Goal: Task Accomplishment & Management: Manage account settings

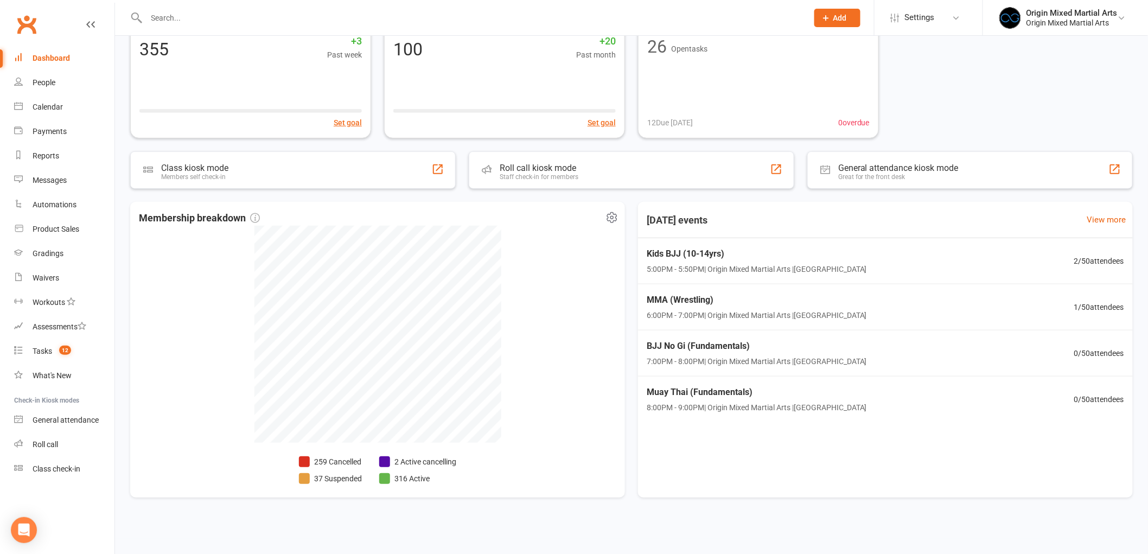
scroll to position [132, 0]
click at [54, 345] on link "Tasks 12" at bounding box center [64, 351] width 100 height 24
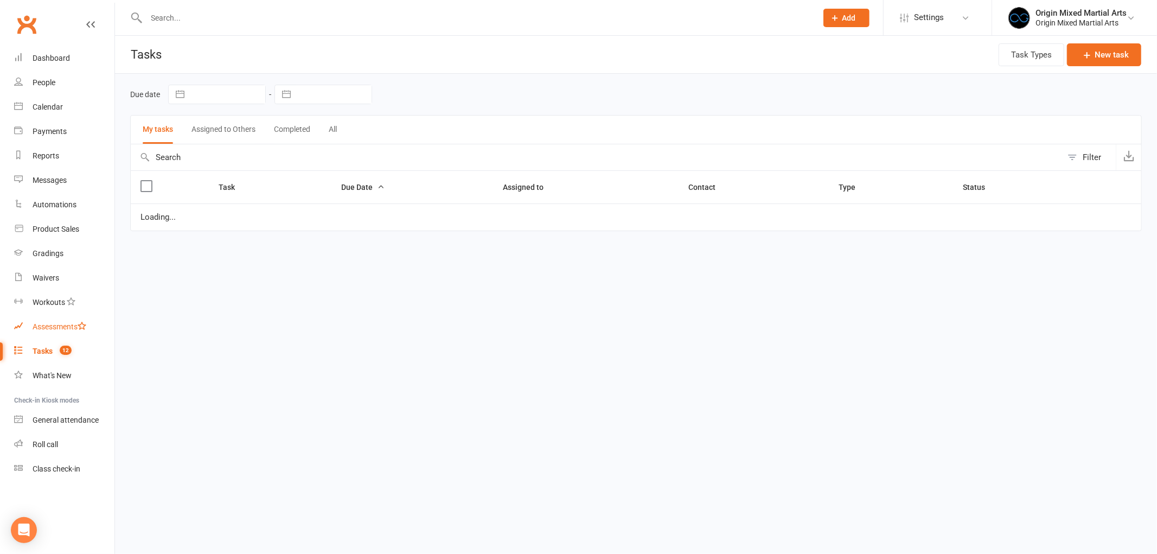
select select "started"
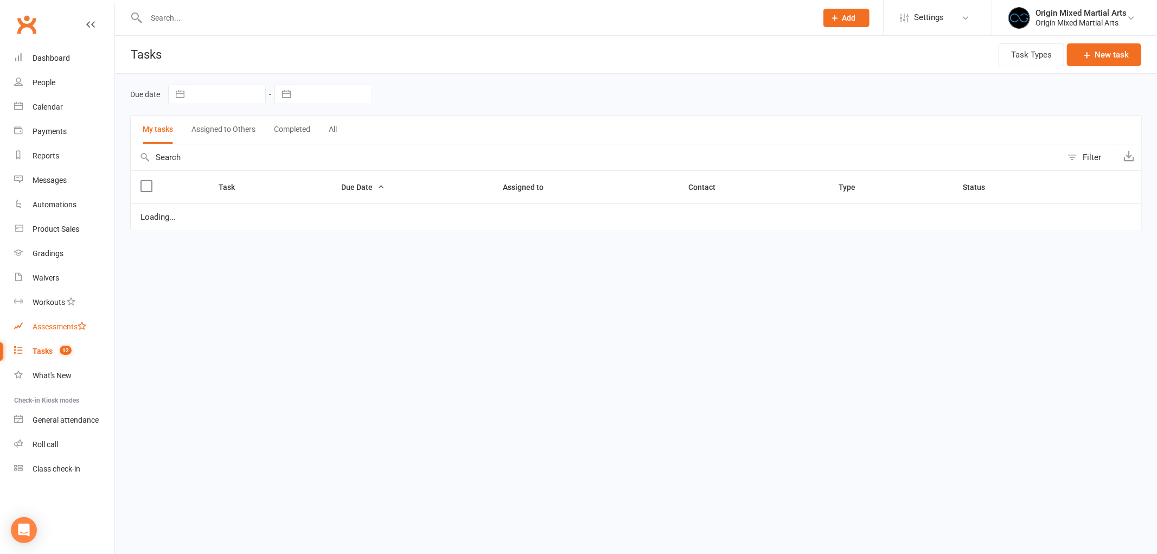
select select "started"
select select "waiting"
select select "started"
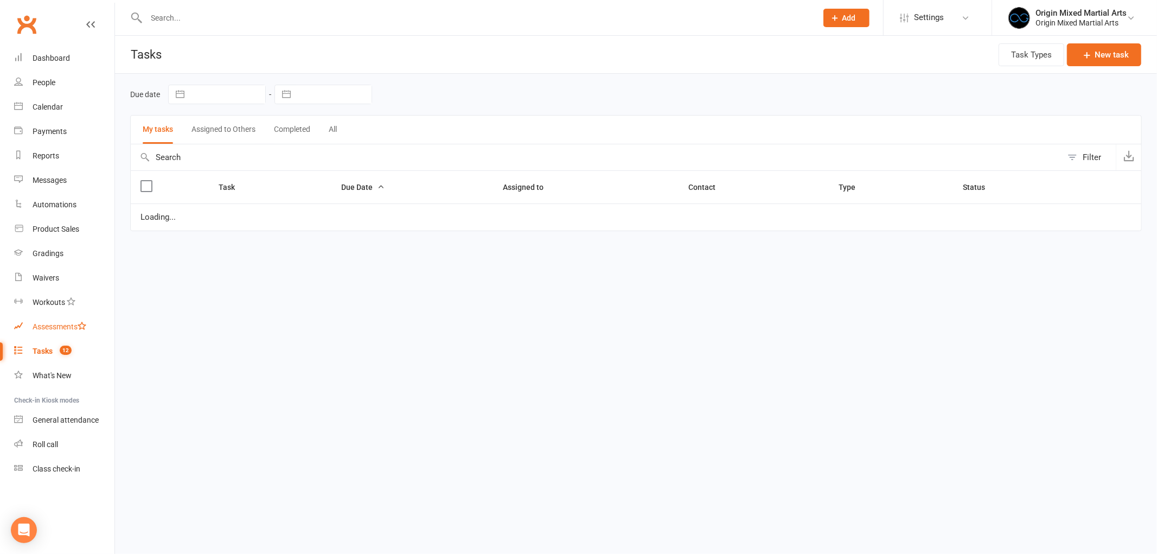
select select "started"
select select "waiting"
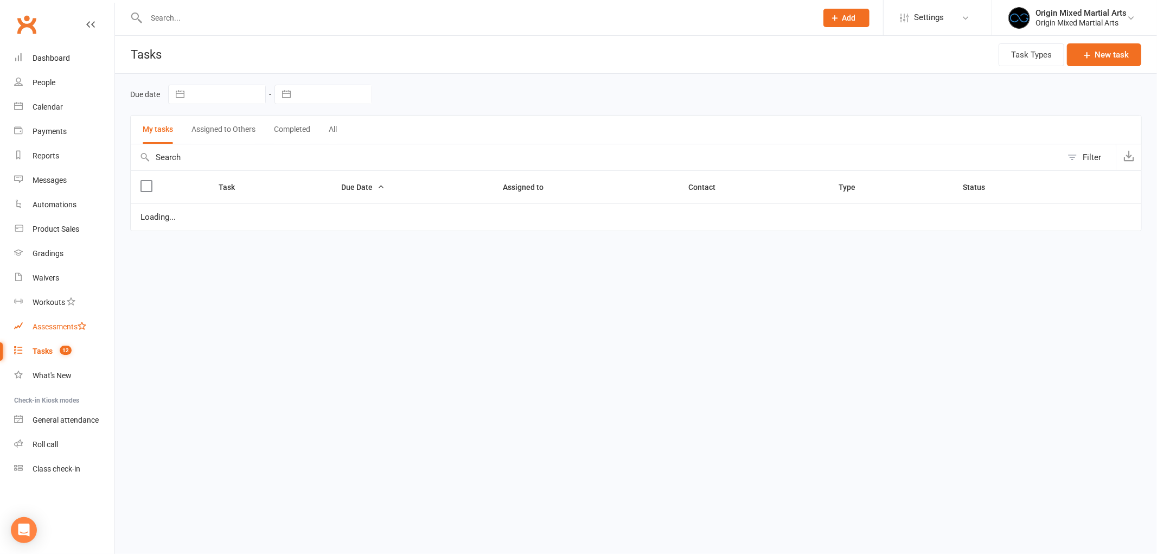
select select "waiting"
select select "started"
select select "waiting"
select select "started"
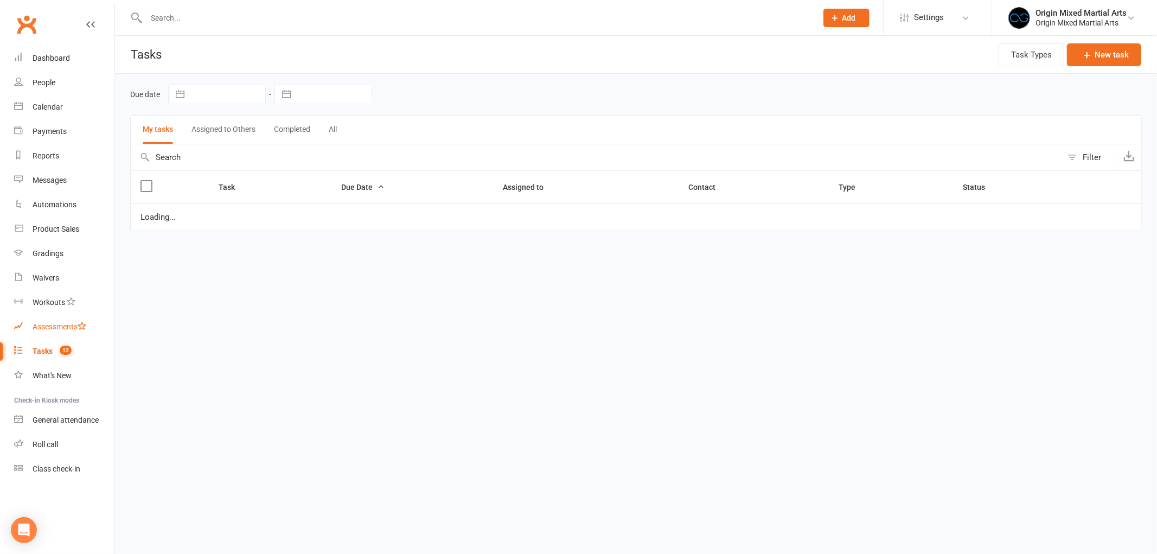
select select "started"
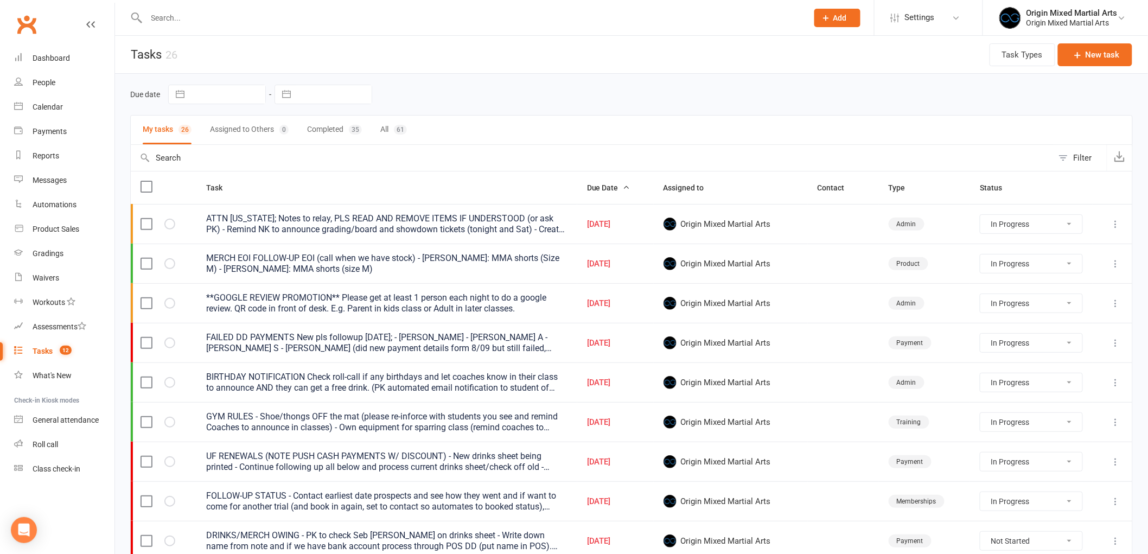
click at [1116, 224] on icon at bounding box center [1116, 224] width 11 height 11
click at [1085, 268] on link "Edit" at bounding box center [1059, 268] width 107 height 22
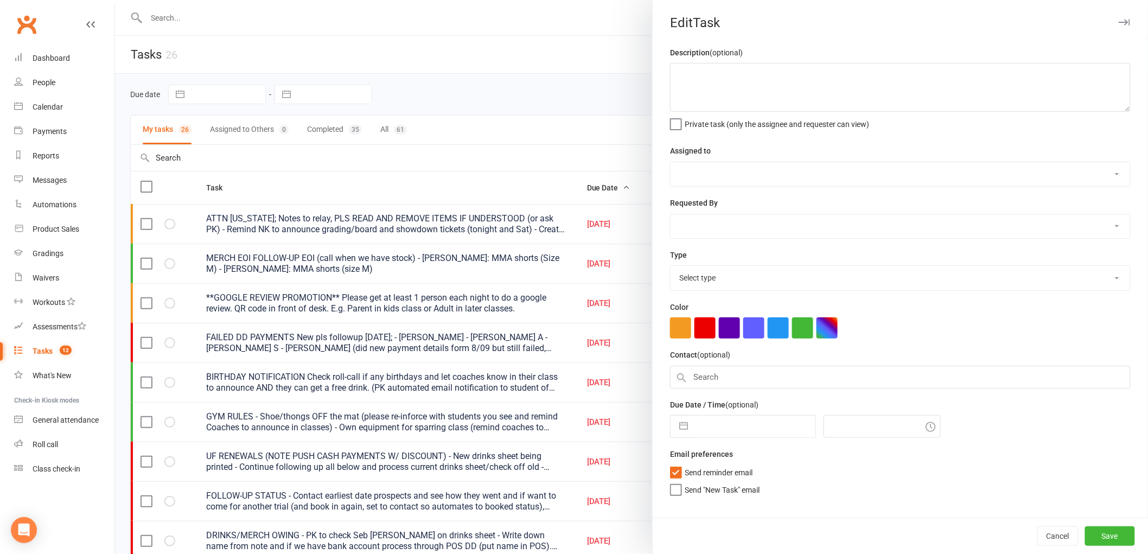
type textarea "ATTN [US_STATE]; Notes to relay, PLS READ AND REMOVE ITEMS IF UNDERSTOOD (or as…"
select select "43946"
type input "[DATE]"
type input "4:00pm"
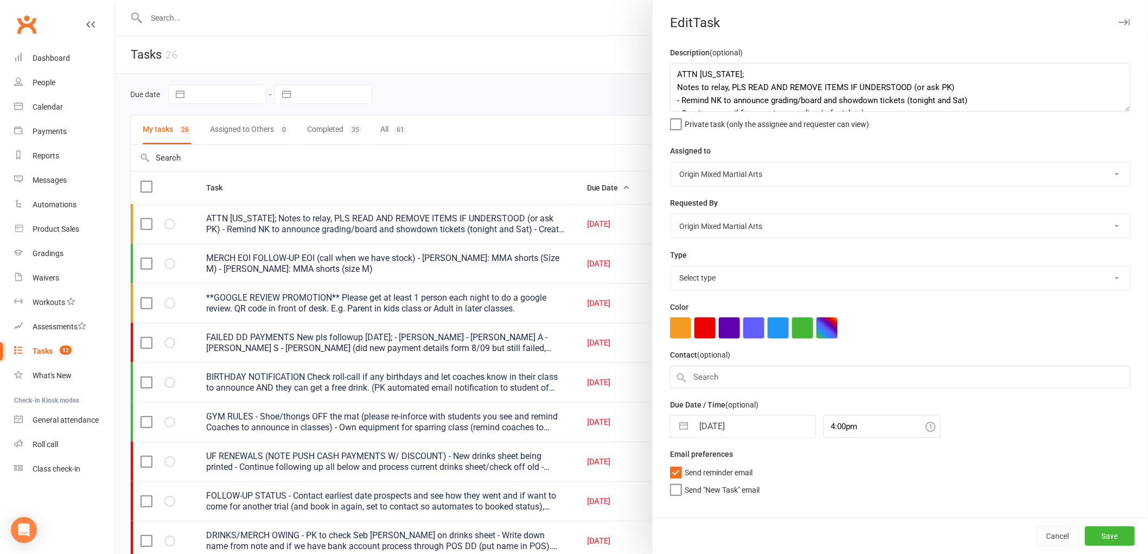
select select "31926"
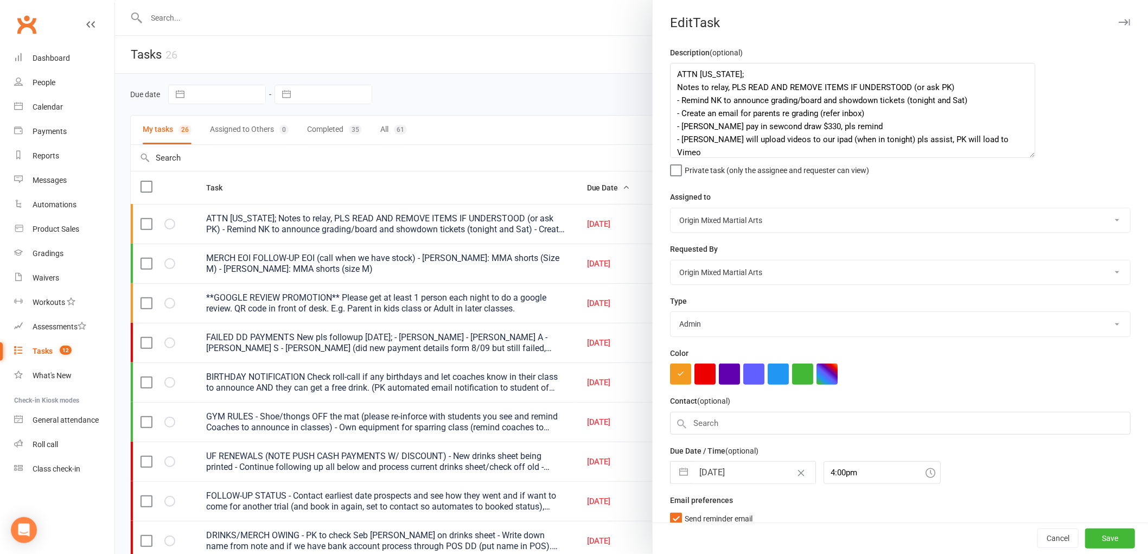
drag, startPoint x: 1116, startPoint y: 106, endPoint x: 1026, endPoint y: 153, distance: 101.9
click at [1026, 153] on textarea "ATTN [US_STATE]; Notes to relay, PLS READ AND REMOVE ITEMS IF UNDERSTOOD (or as…" at bounding box center [852, 110] width 365 height 95
click at [1118, 18] on button "button" at bounding box center [1124, 22] width 13 height 13
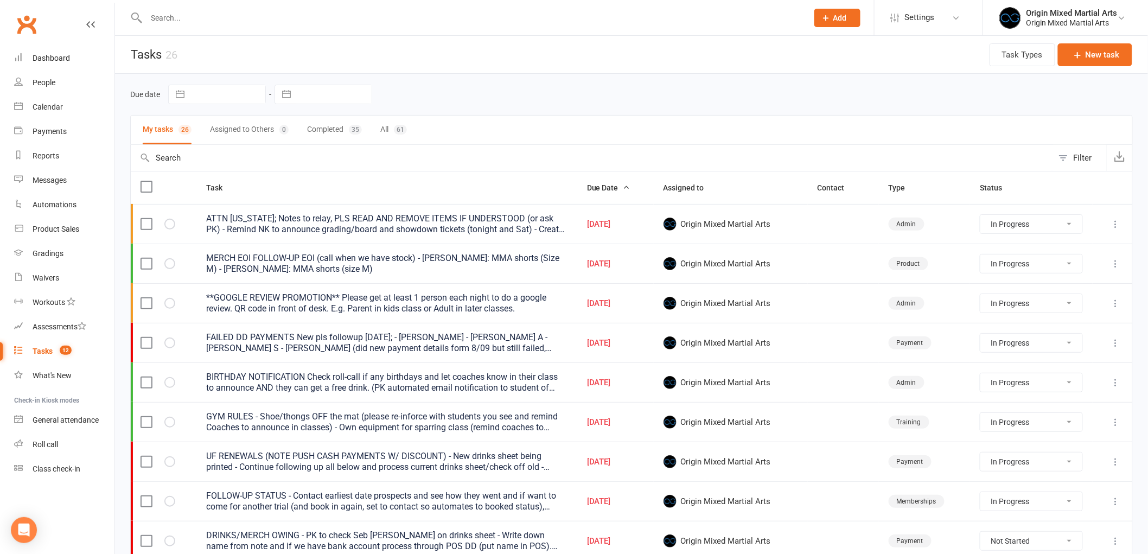
click at [1116, 269] on icon at bounding box center [1116, 263] width 11 height 11
click at [1067, 308] on link "Edit" at bounding box center [1059, 308] width 107 height 22
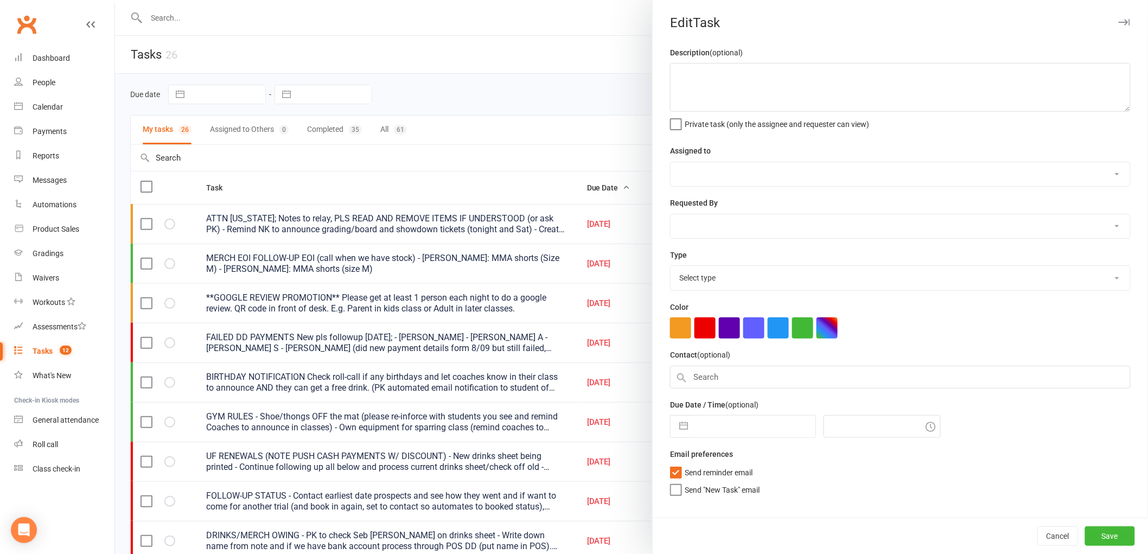
type textarea "MERCH EOI FOLLOW-UP EOI (call when we have stock) - [PERSON_NAME]: MMA shorts (…"
select select "43946"
type input "[DATE]"
type input "4:00pm"
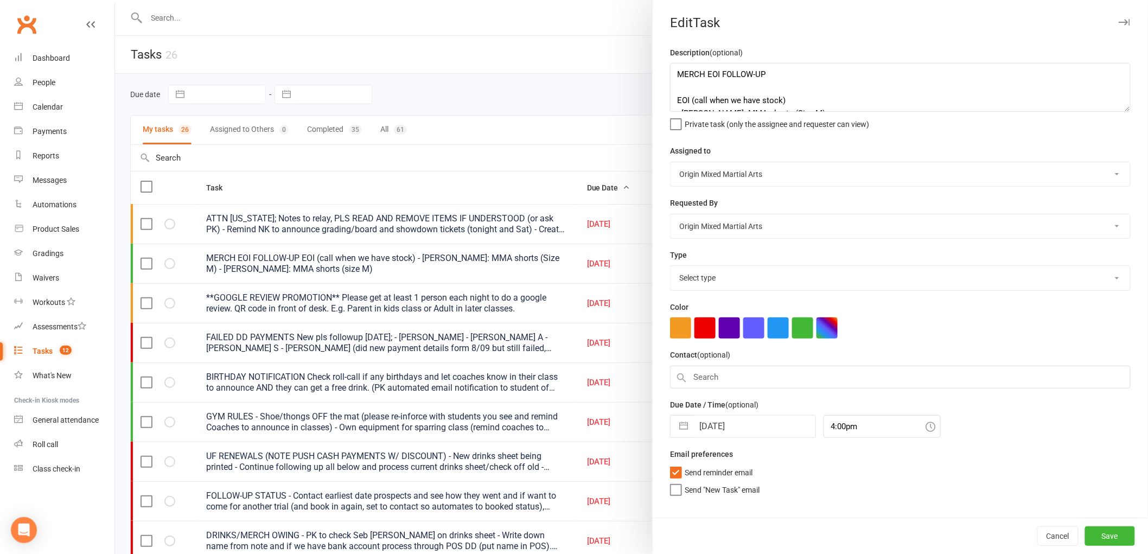
select select "31417"
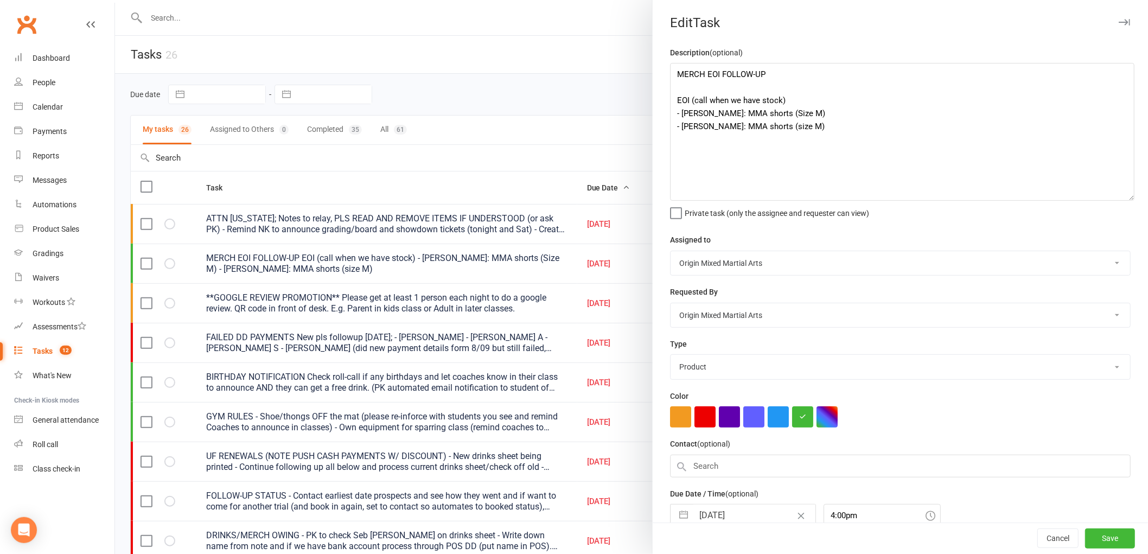
drag, startPoint x: 1119, startPoint y: 106, endPoint x: 1127, endPoint y: 196, distance: 89.9
click at [1127, 196] on textarea "MERCH EOI FOLLOW-UP EOI (call when we have stock) - [PERSON_NAME]: MMA shorts (…" at bounding box center [902, 132] width 464 height 138
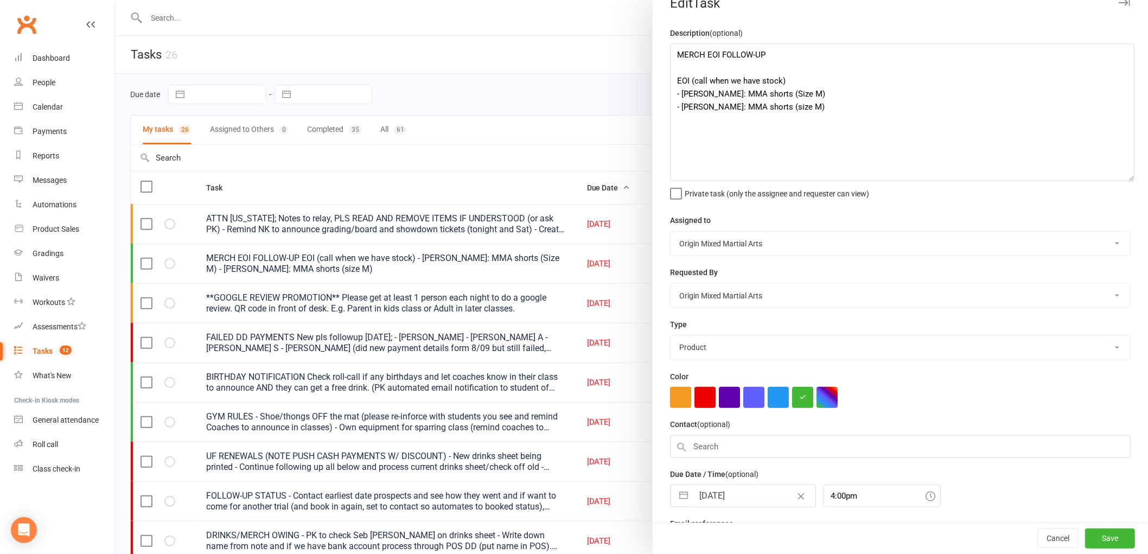
scroll to position [54, 0]
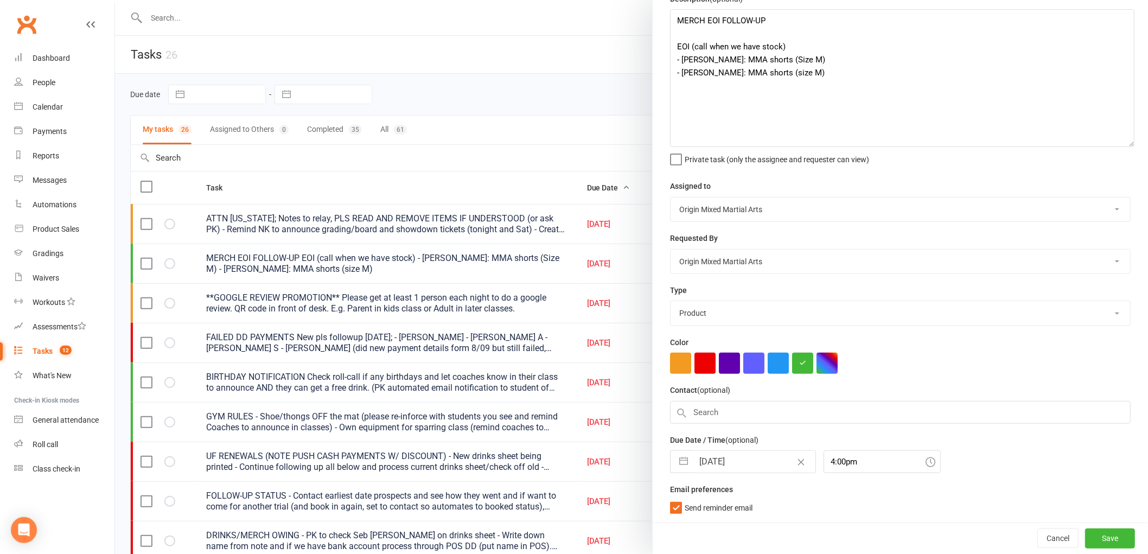
click at [703, 459] on input "[DATE]" at bounding box center [754, 462] width 122 height 22
select select "7"
select select "2025"
select select "8"
select select "2025"
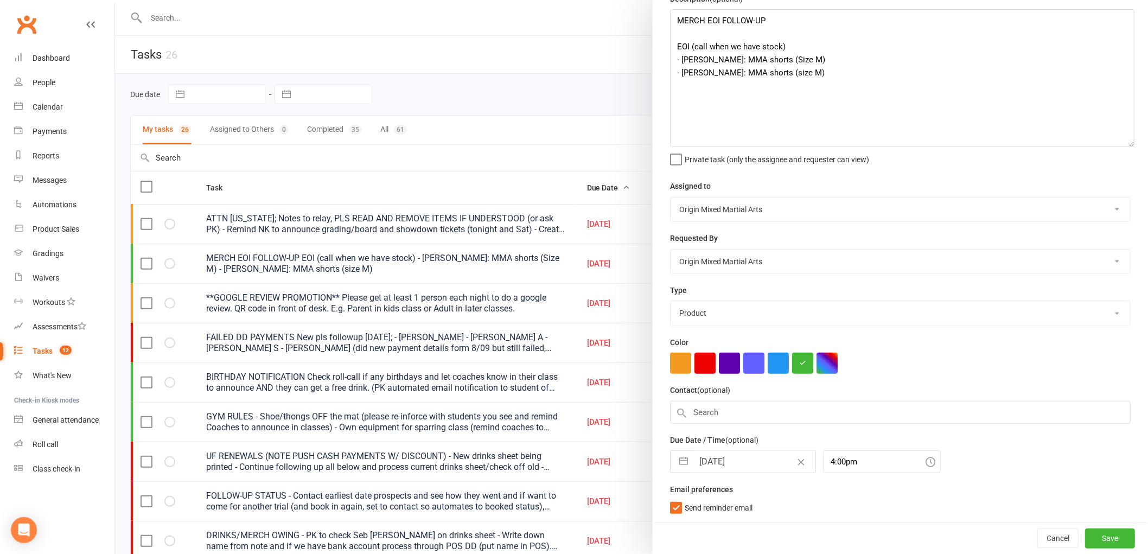
select select "9"
select select "2025"
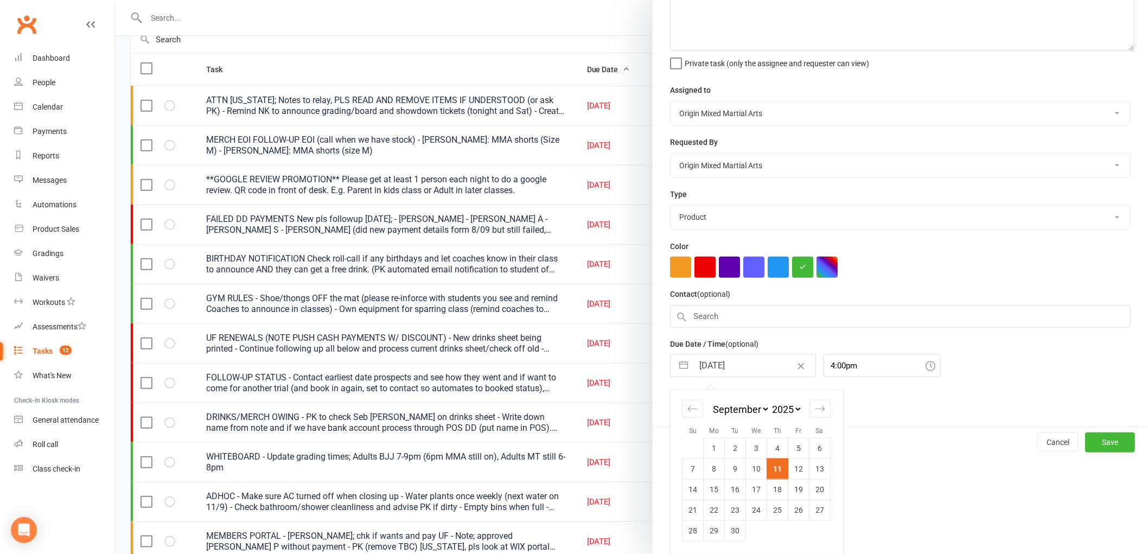
scroll to position [0, 0]
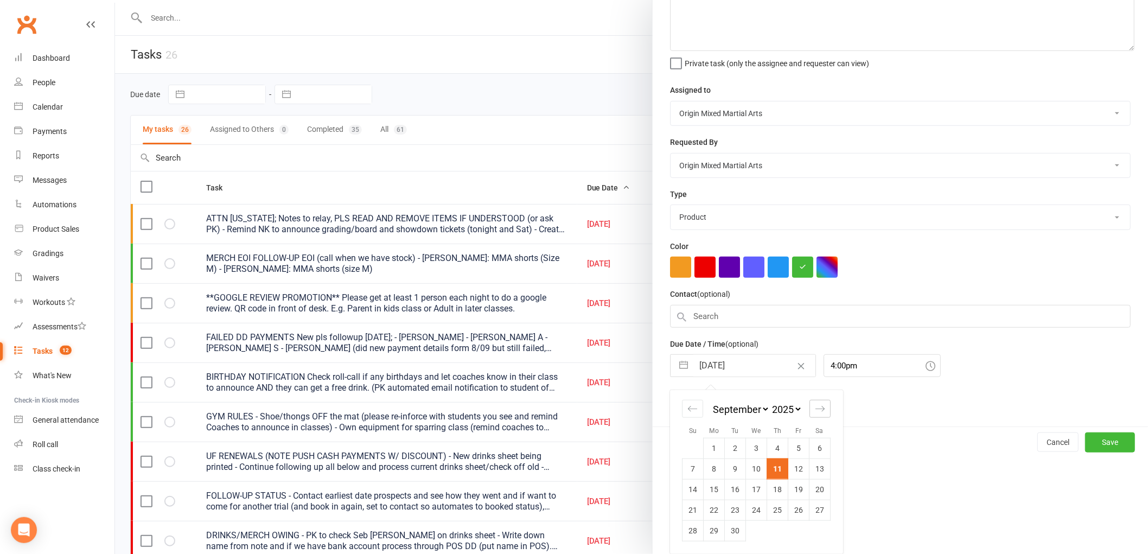
click at [818, 408] on icon "Move forward to switch to the next month." at bounding box center [820, 408] width 9 height 5
select select "10"
select select "2025"
click at [778, 470] on td "9" at bounding box center [777, 469] width 21 height 21
type input "[DATE]"
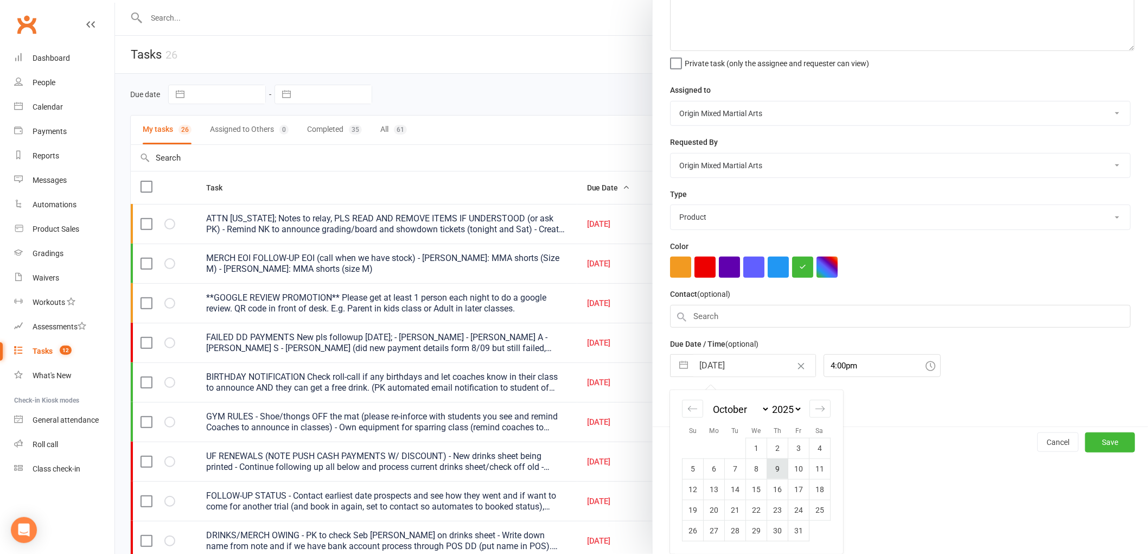
scroll to position [54, 0]
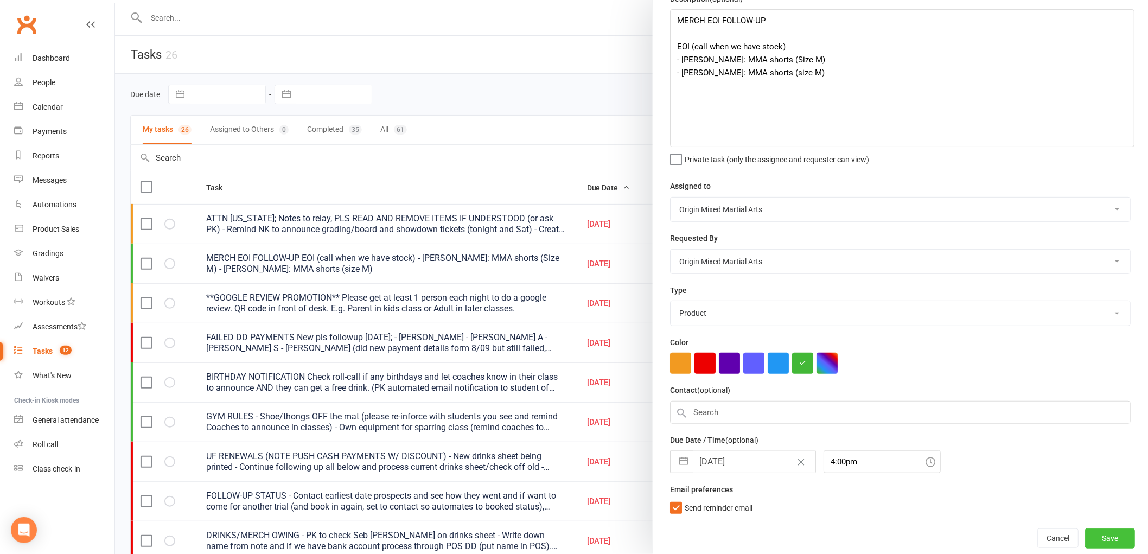
click at [1099, 538] on button "Save" at bounding box center [1110, 539] width 50 height 20
select select "started"
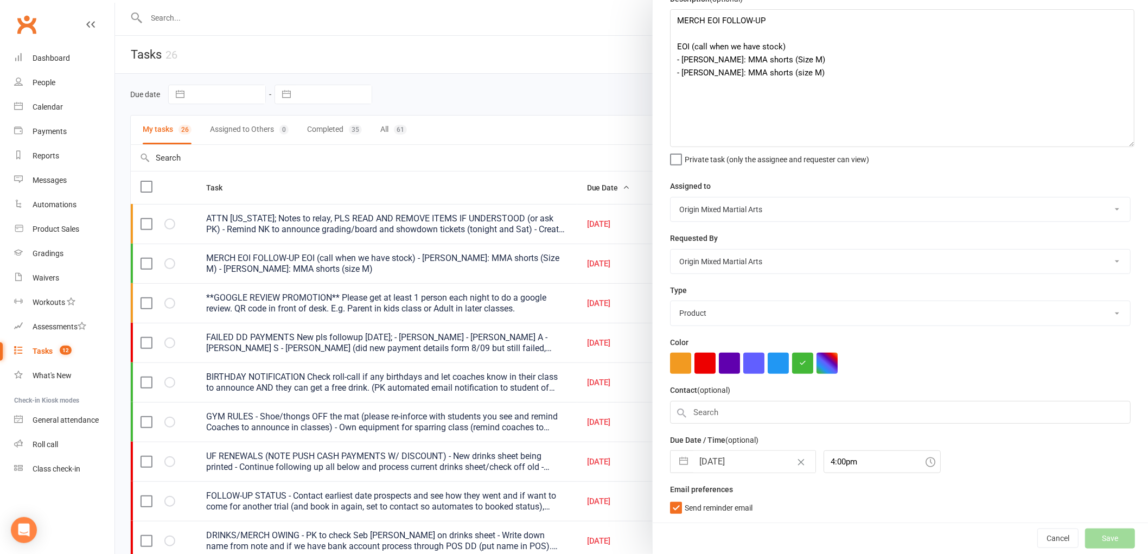
select select "started"
select select "waiting"
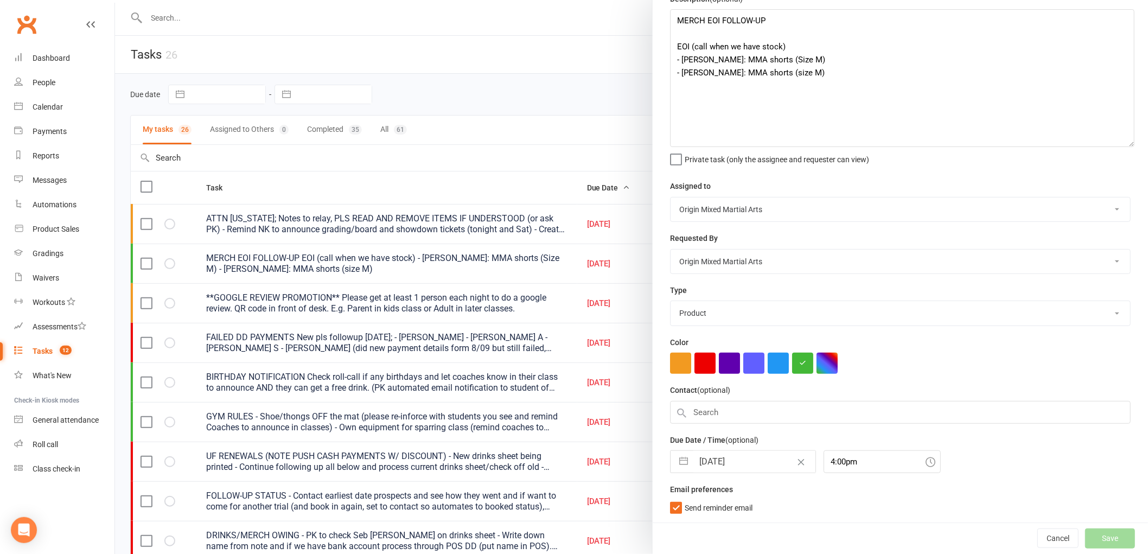
select select "started"
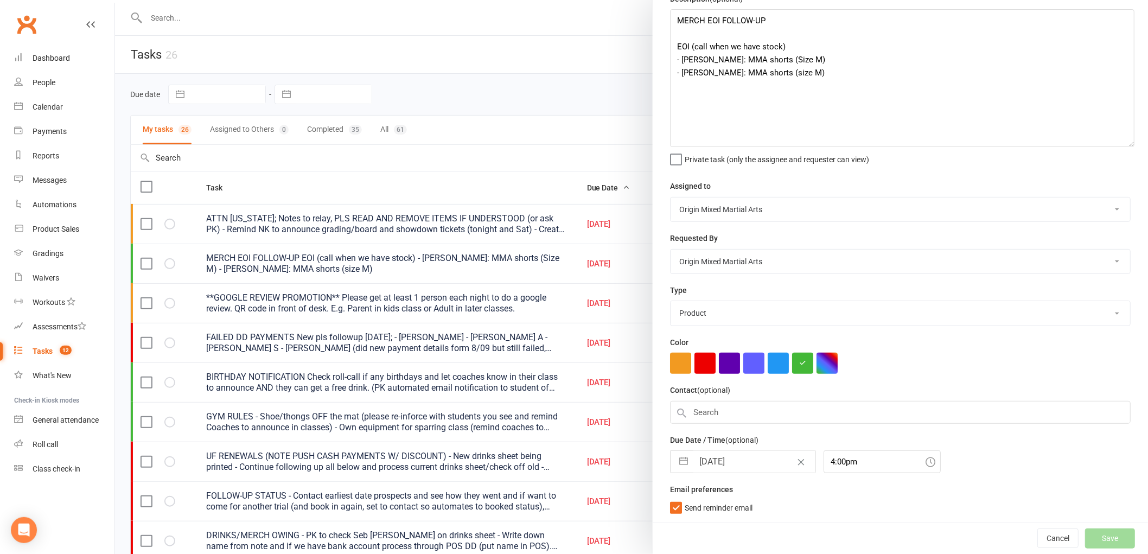
select select "waiting"
select select "started"
select select "waiting"
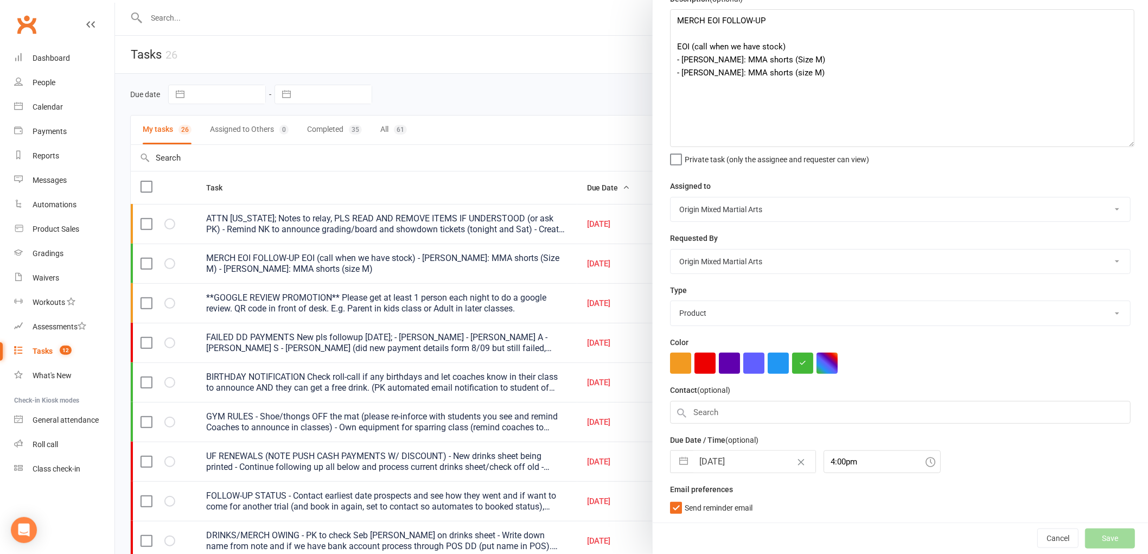
select select "started"
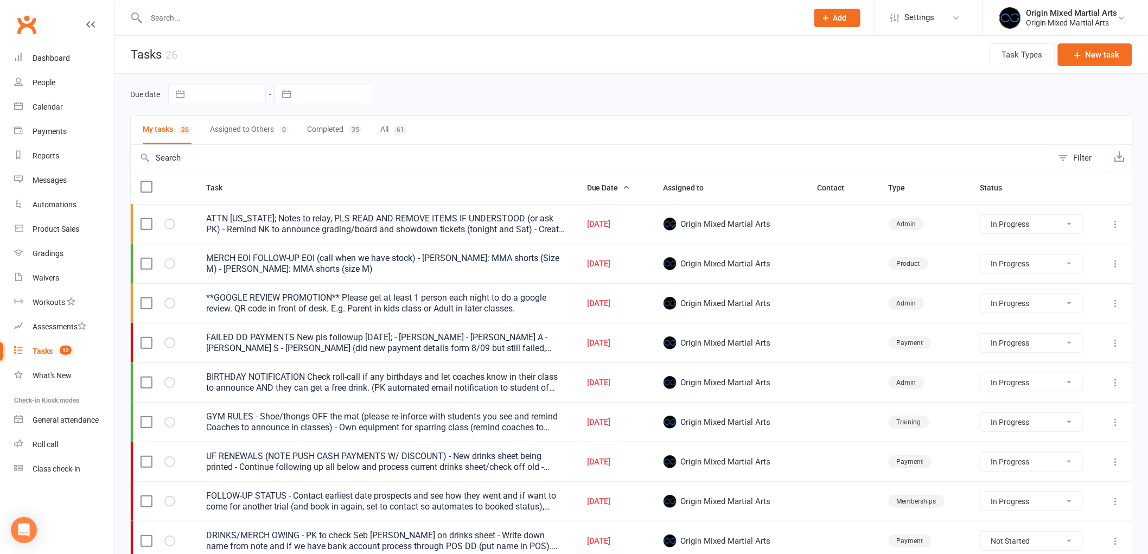
select select "started"
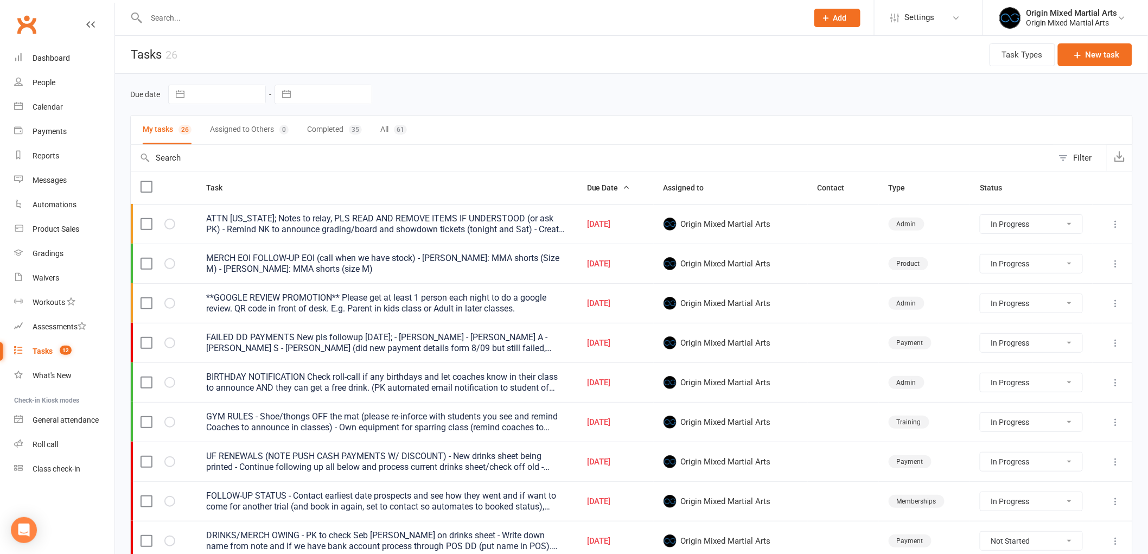
select select "started"
select select "waiting"
select select "started"
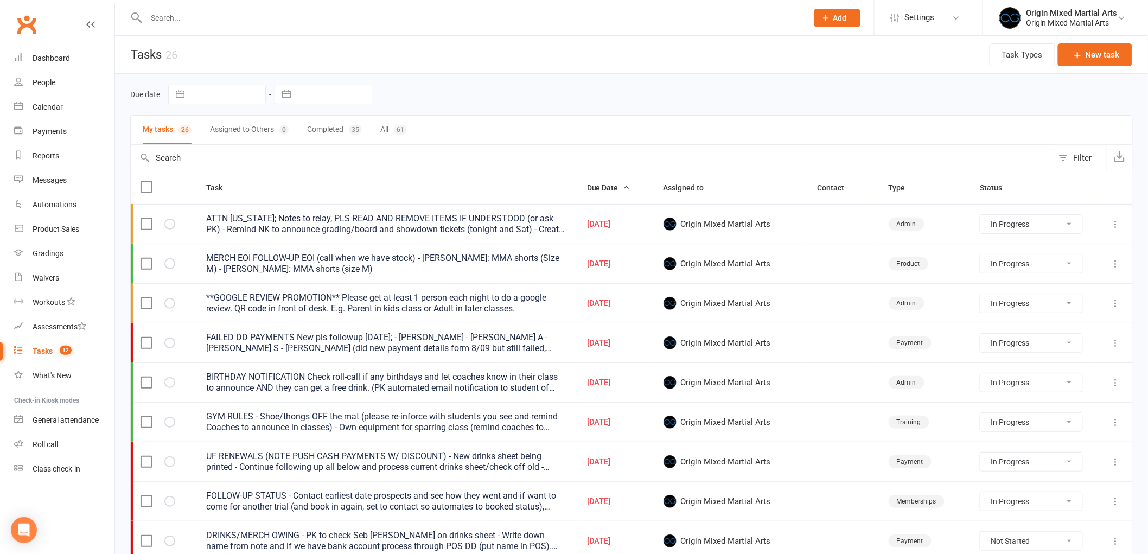
select select "started"
select select "waiting"
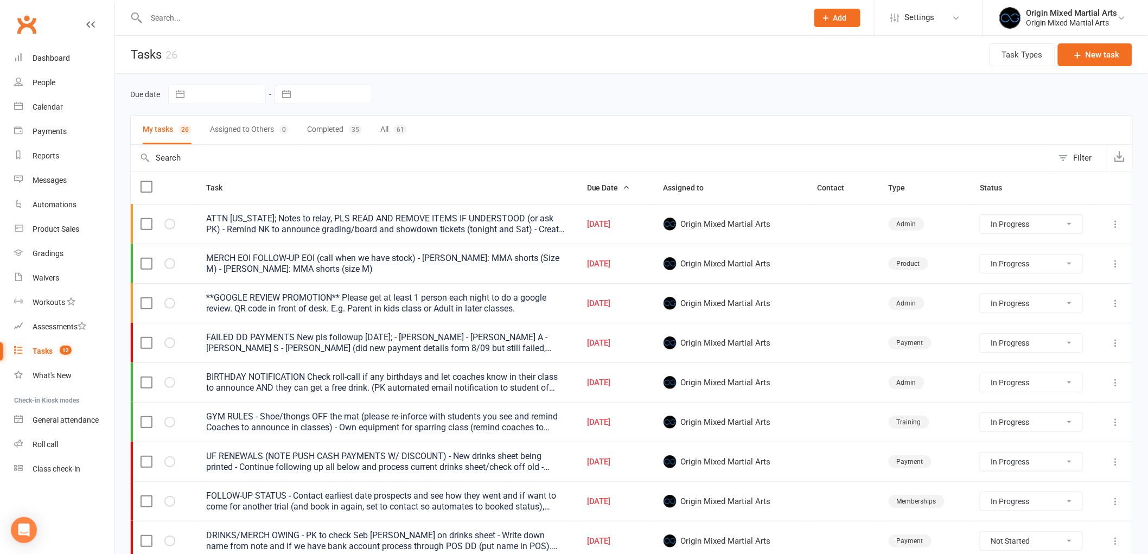
select select "waiting"
select select "started"
select select "waiting"
select select "started"
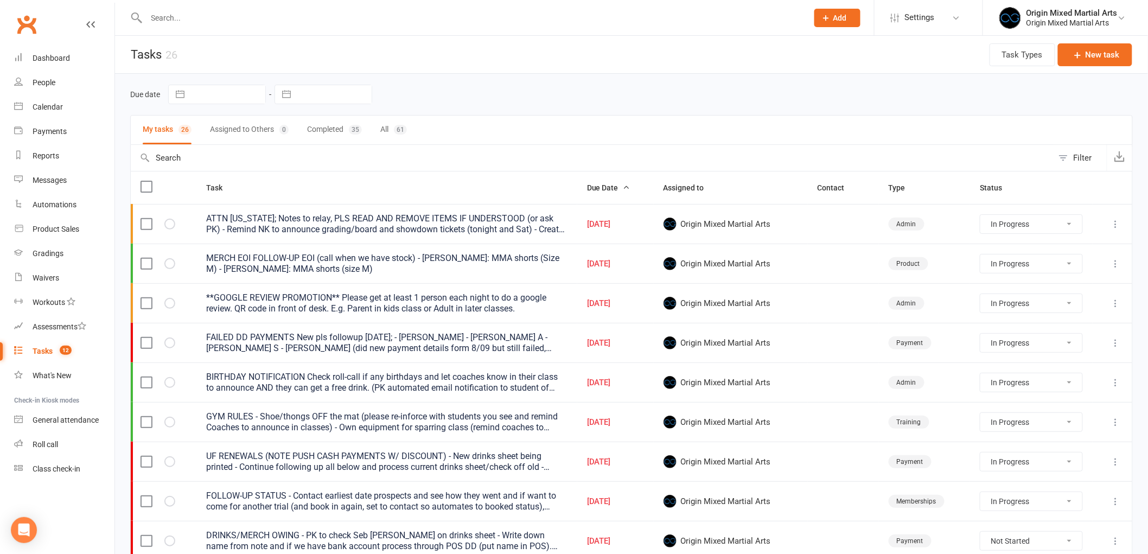
select select "started"
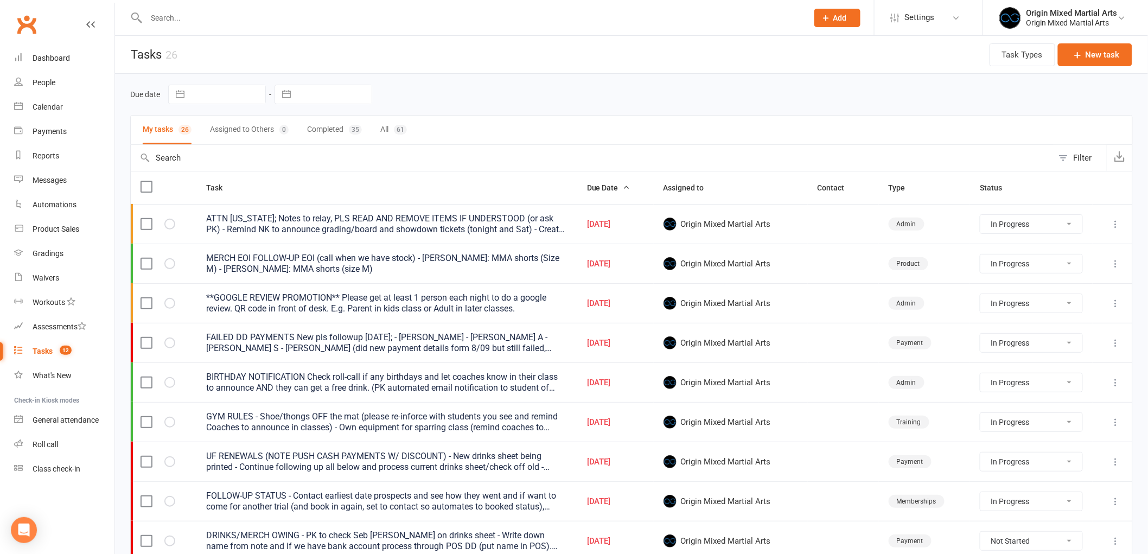
select select "started"
select select "waiting"
select select "started"
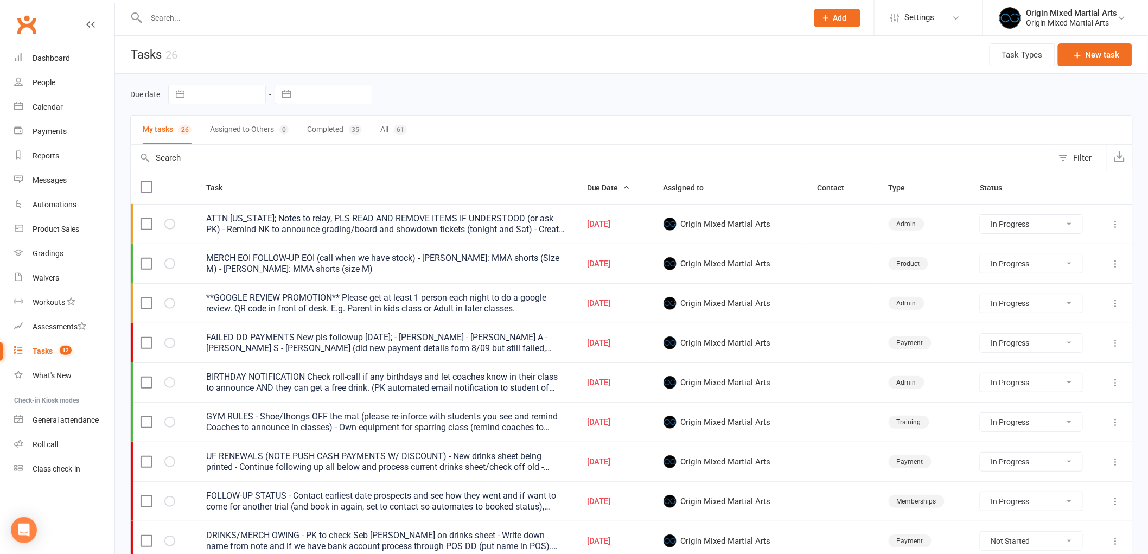
select select "started"
select select "waiting"
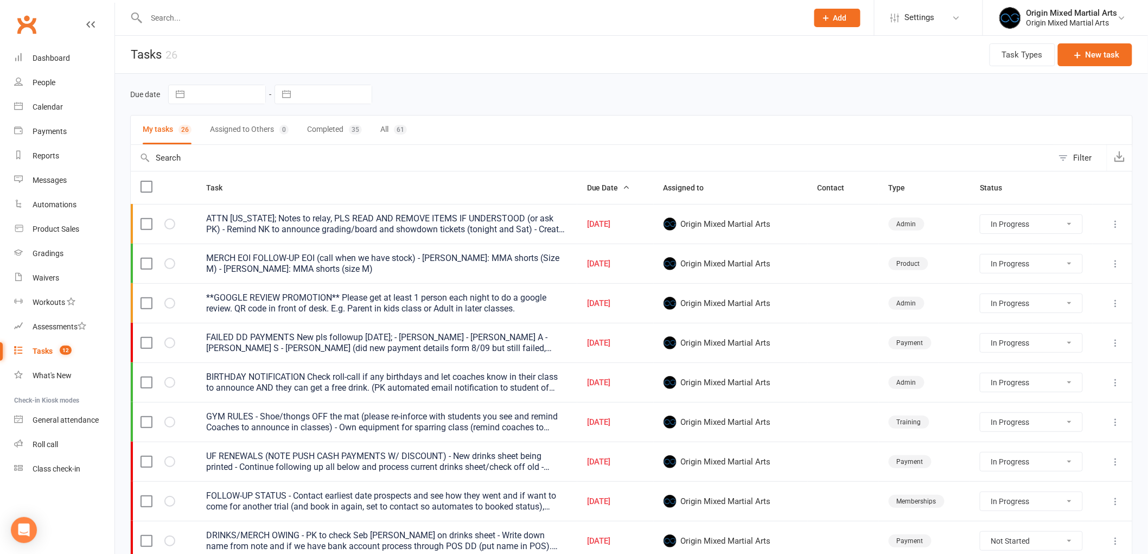
select select "started"
select select "waiting"
select select "started"
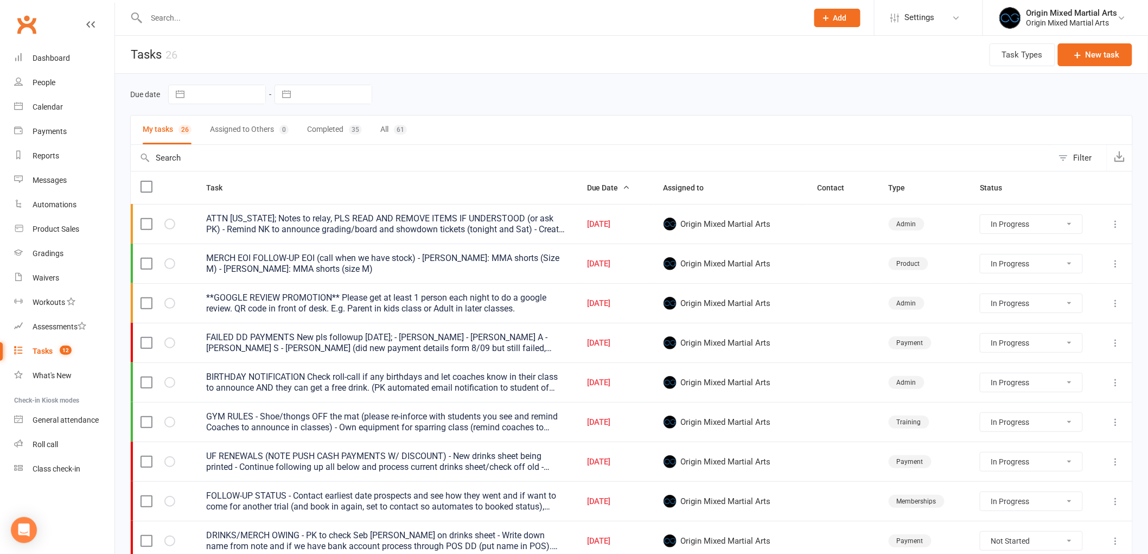
select select "started"
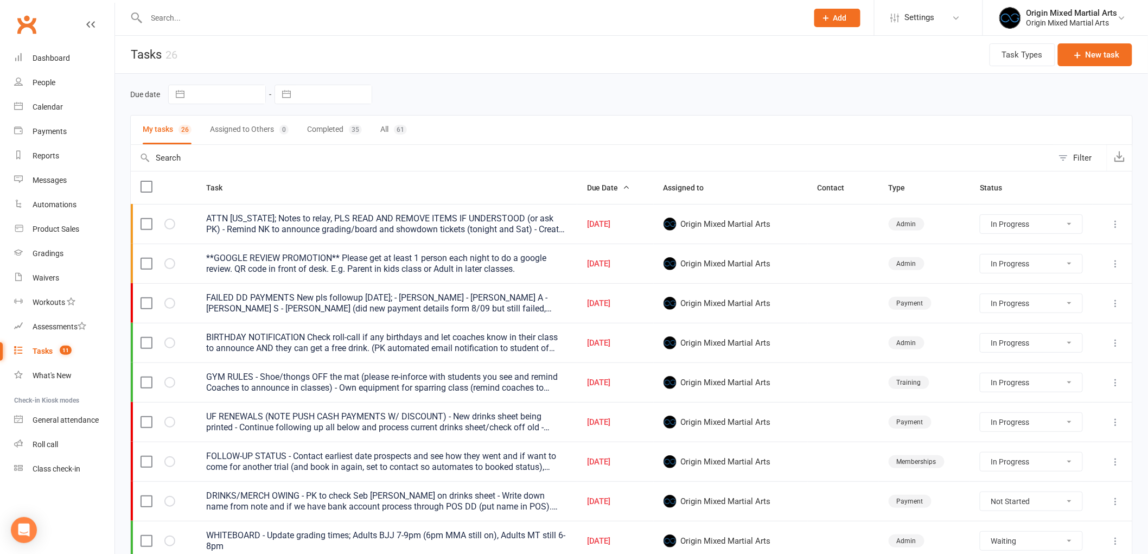
click at [1122, 265] on button at bounding box center [1116, 263] width 13 height 13
click at [1084, 310] on link "Edit" at bounding box center [1059, 308] width 107 height 22
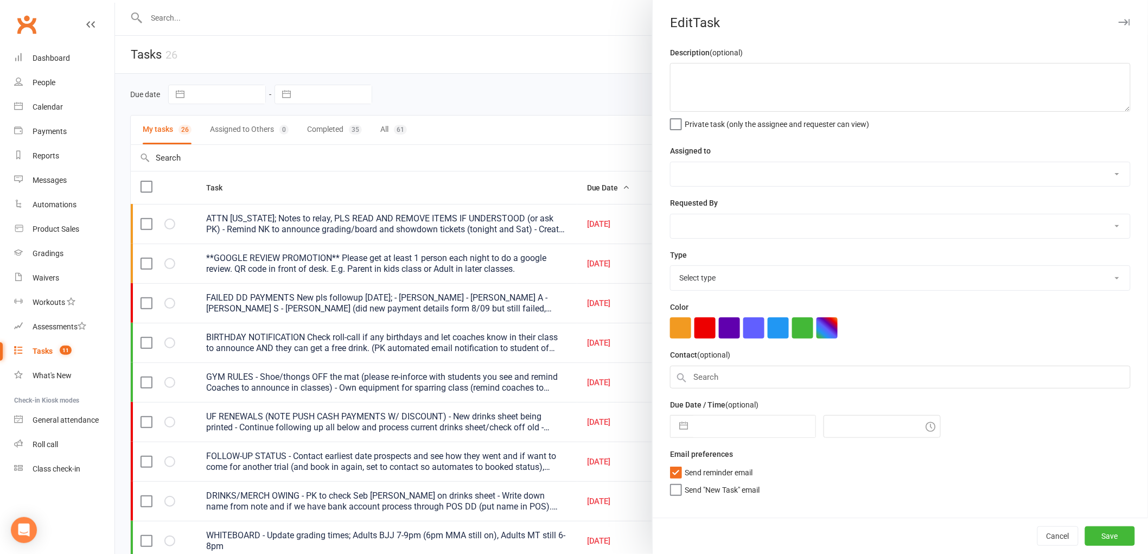
type textarea "**GOOGLE REVIEW PROMOTION** Please get at least 1 person each night to do a goo…"
select select "43946"
type input "[DATE]"
type input "4:00pm"
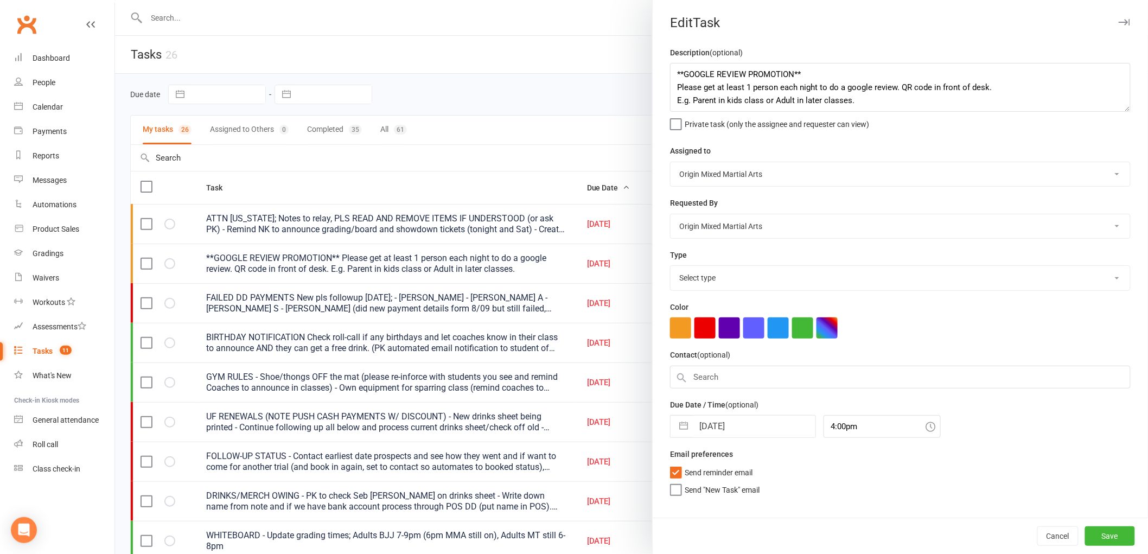
select select "31926"
click at [714, 429] on input "[DATE]" at bounding box center [754, 427] width 122 height 22
select select "7"
select select "2025"
select select "8"
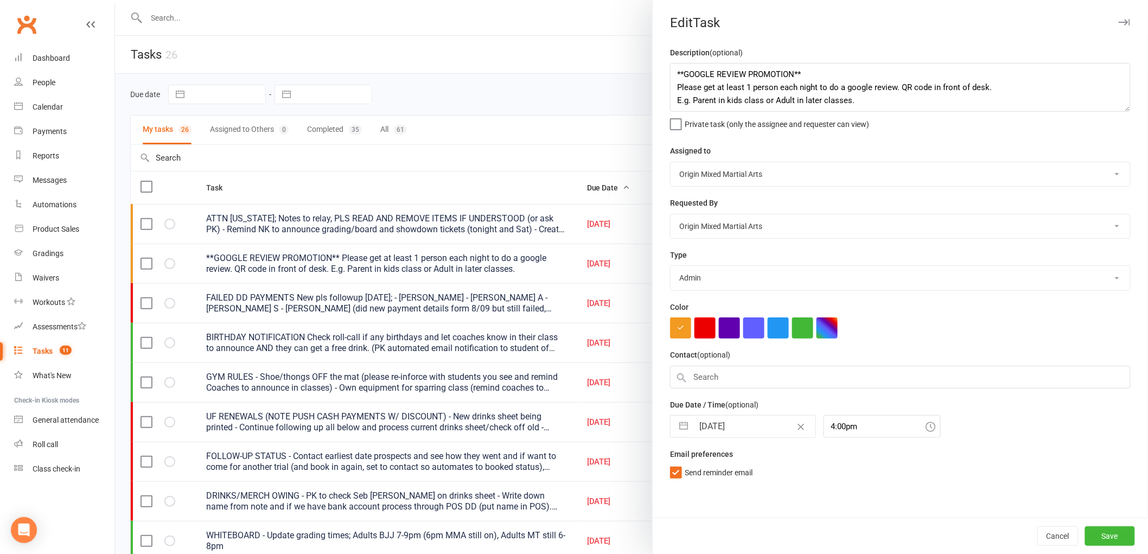
select select "2025"
select select "9"
select select "2025"
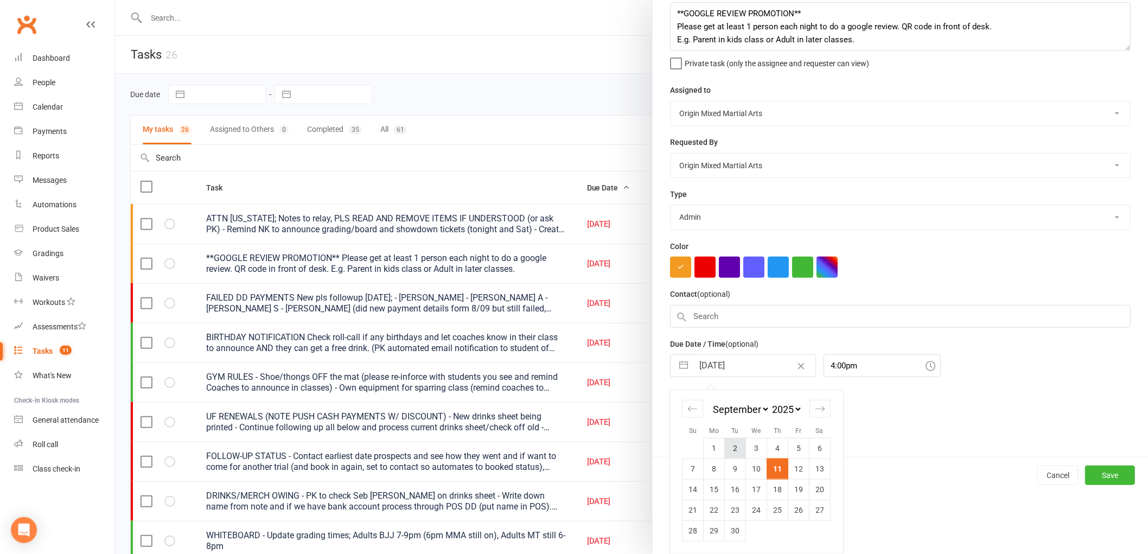
scroll to position [61, 0]
click at [733, 487] on td "16" at bounding box center [735, 489] width 21 height 21
type input "[DATE]"
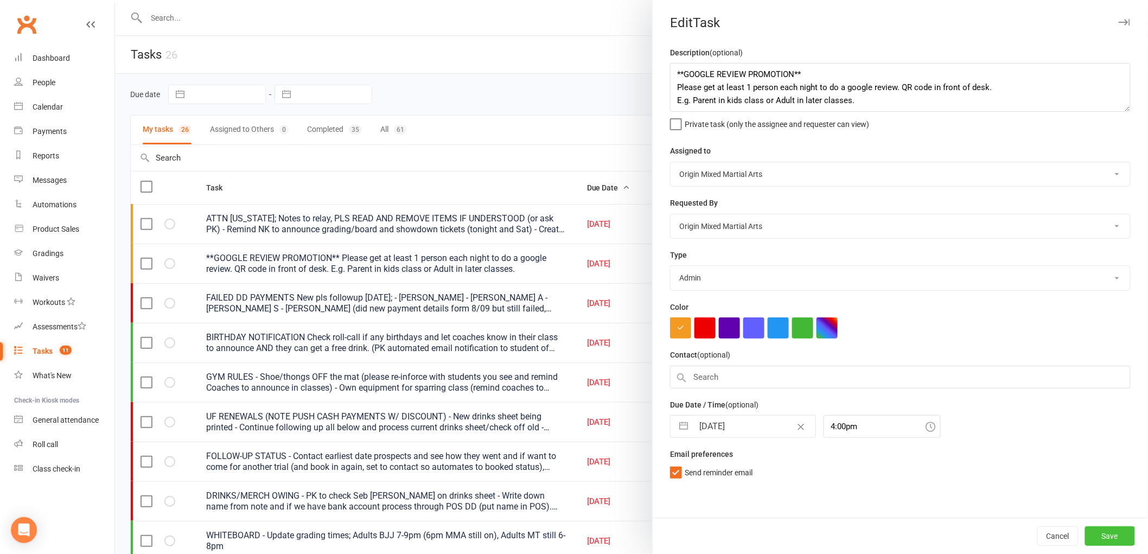
click at [1097, 540] on button "Save" at bounding box center [1110, 536] width 50 height 20
select select "started"
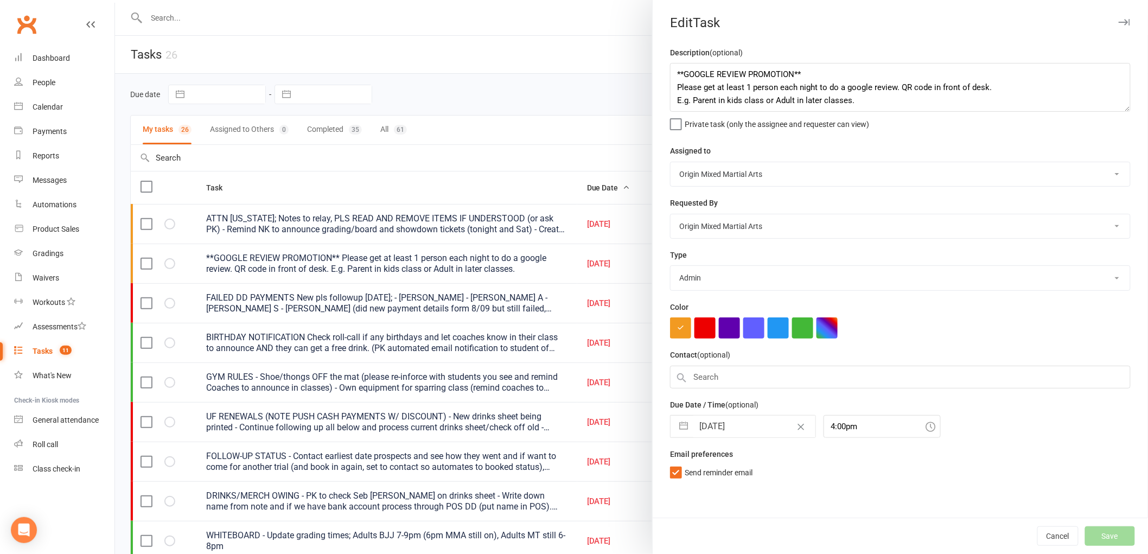
select select "started"
select select "waiting"
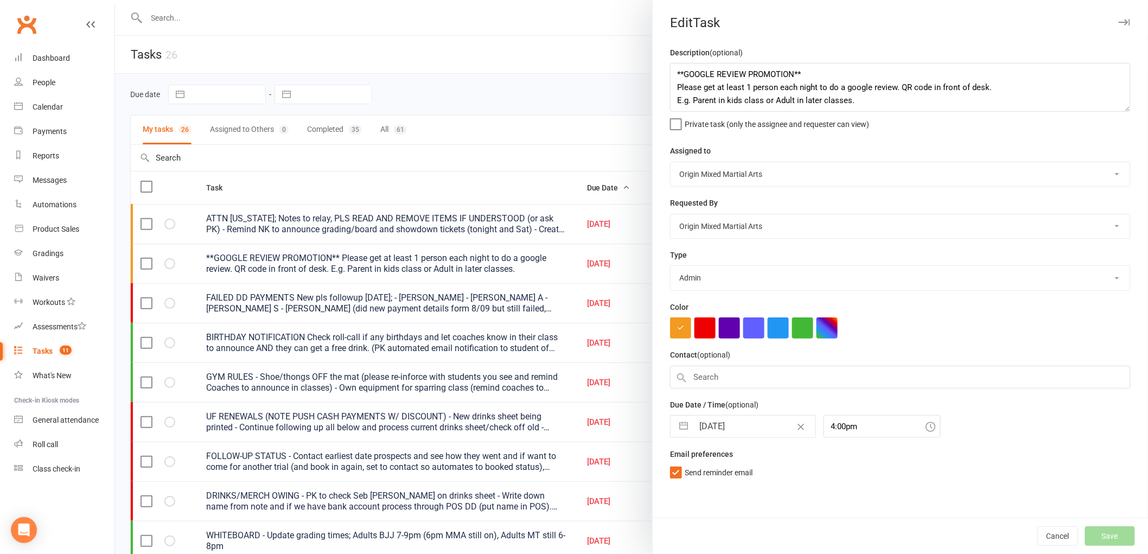
select select "started"
select select "waiting"
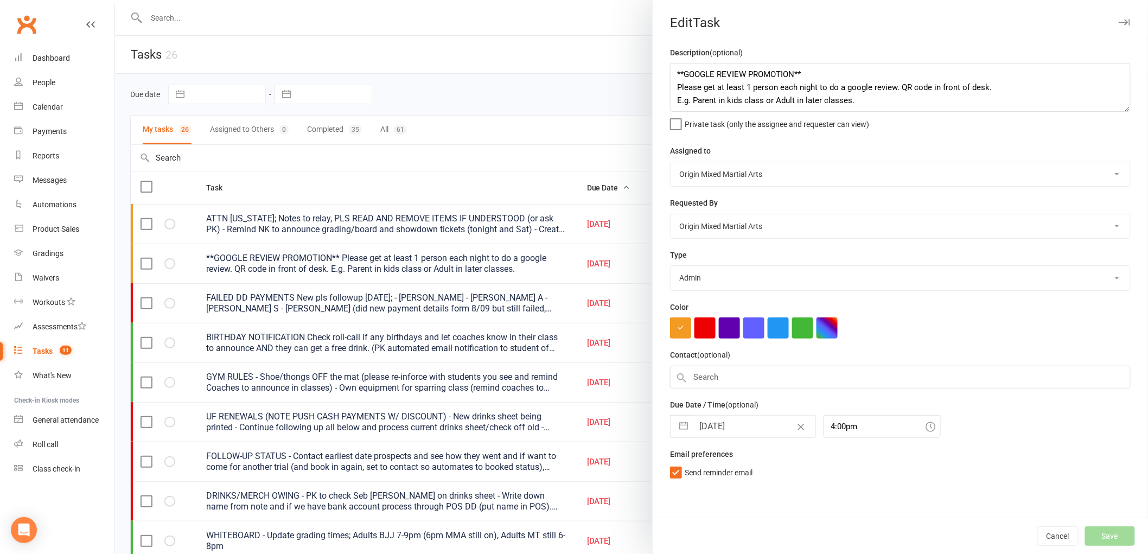
select select "waiting"
select select "started"
select select "waiting"
select select "started"
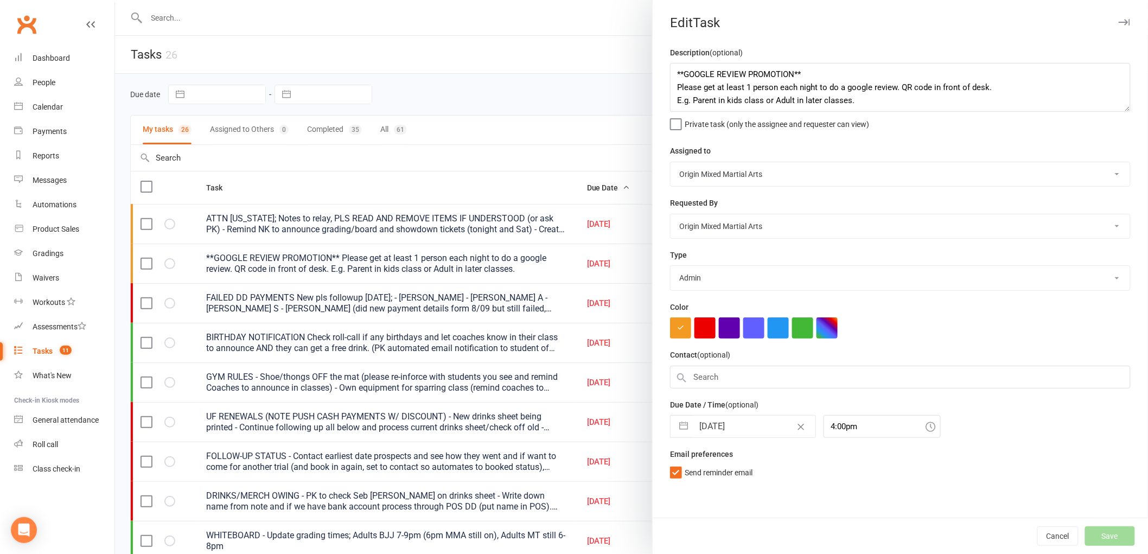
select select "started"
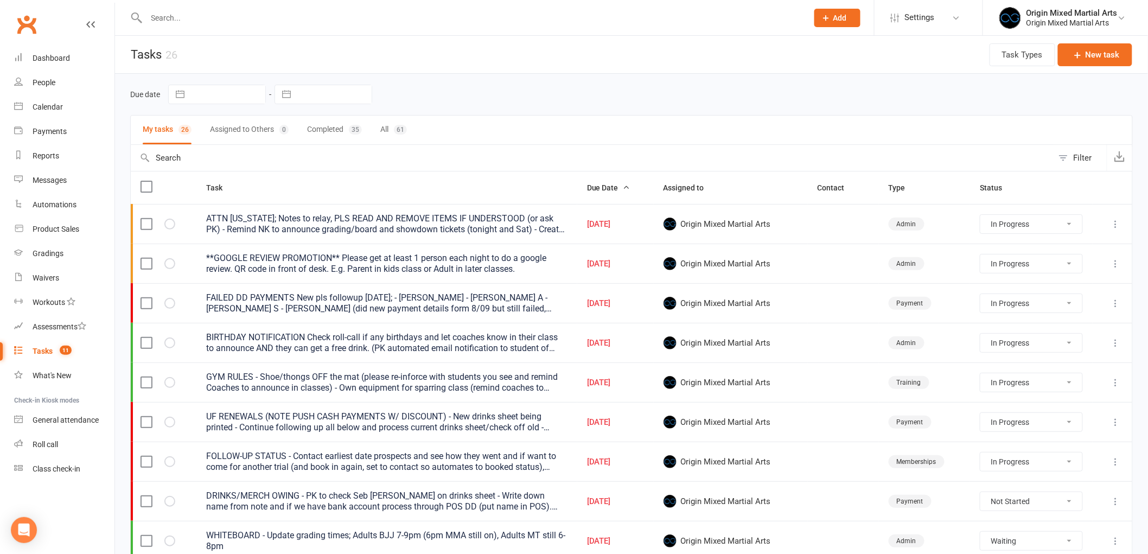
select select "started"
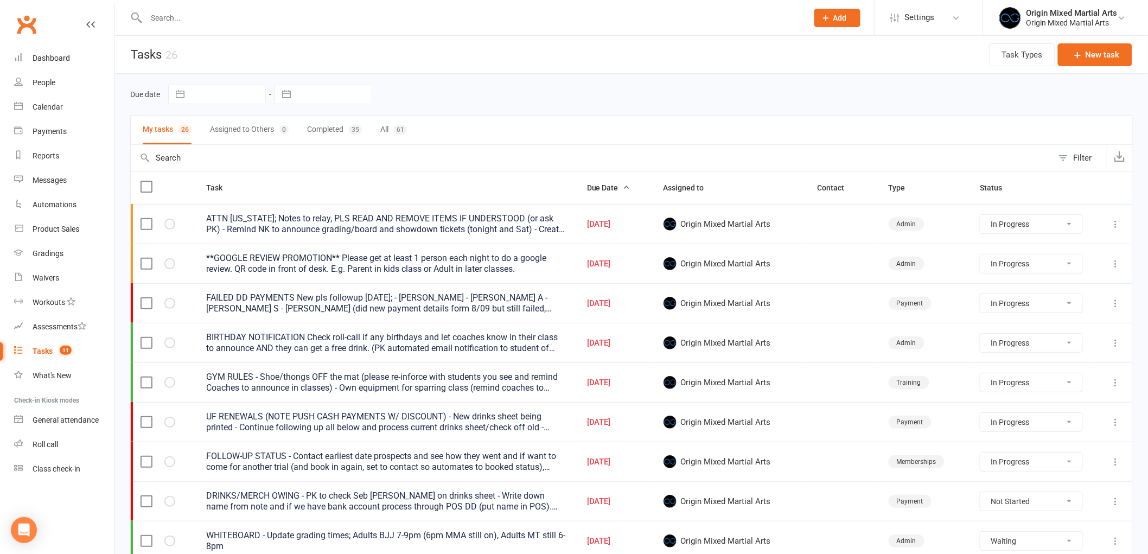
select select "waiting"
select select "started"
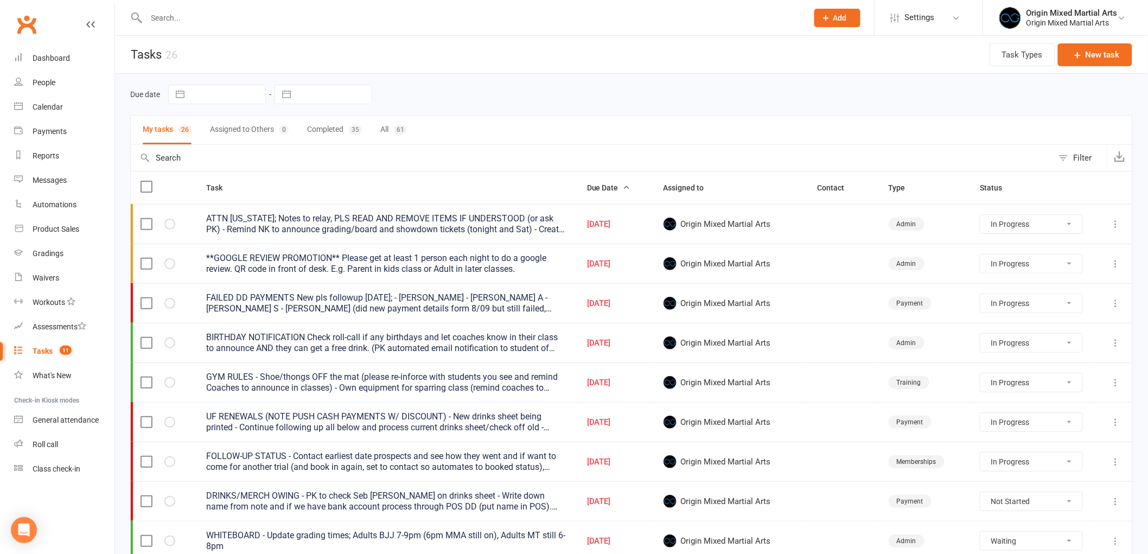
select select "started"
select select "waiting"
select select "started"
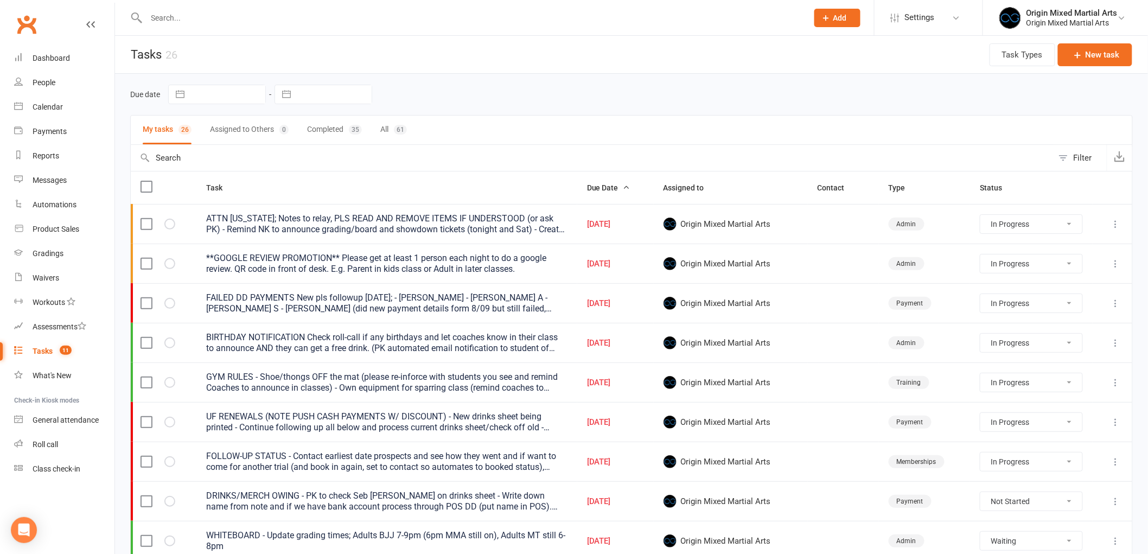
select select "waiting"
select select "started"
select select "waiting"
select select "started"
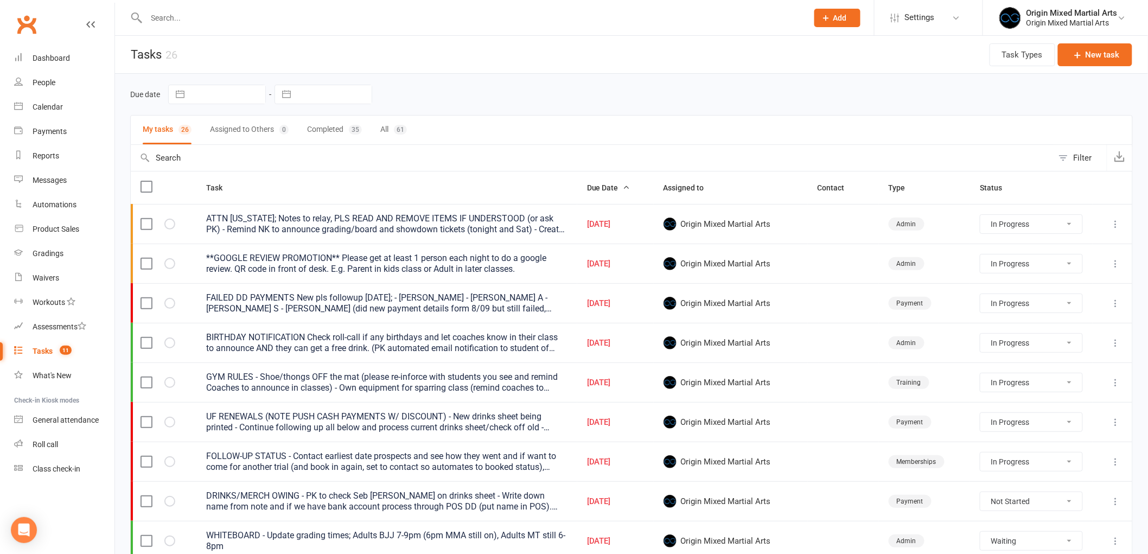
select select "started"
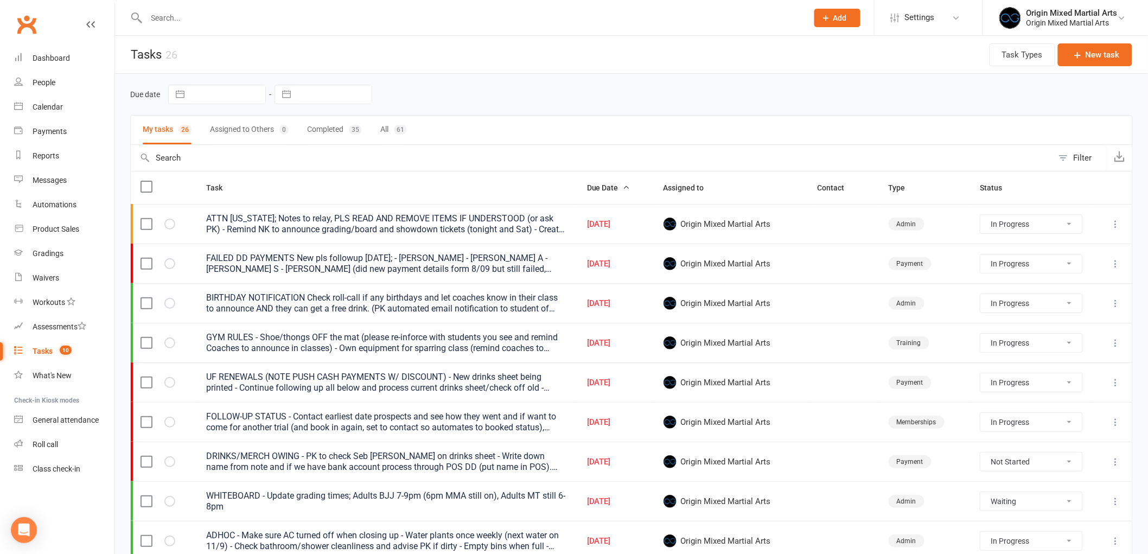
click at [1120, 340] on icon at bounding box center [1116, 343] width 11 height 11
click at [1064, 382] on link "Edit" at bounding box center [1059, 387] width 107 height 22
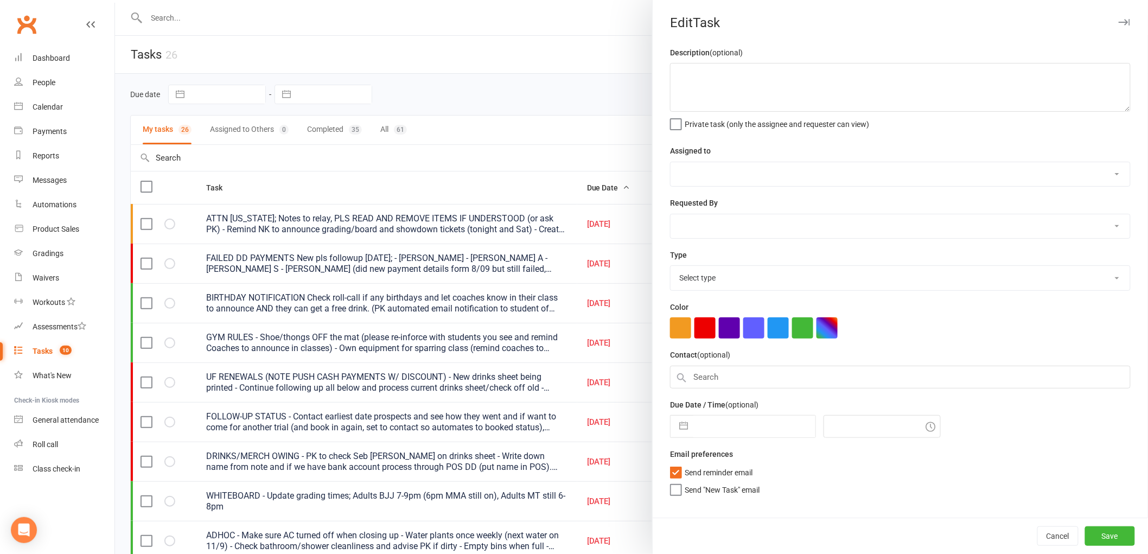
type textarea "GYM RULES - Shoe/thongs OFF the mat (please re-inforce with students you see an…"
select select "43946"
type input "[DATE]"
type input "4:00pm"
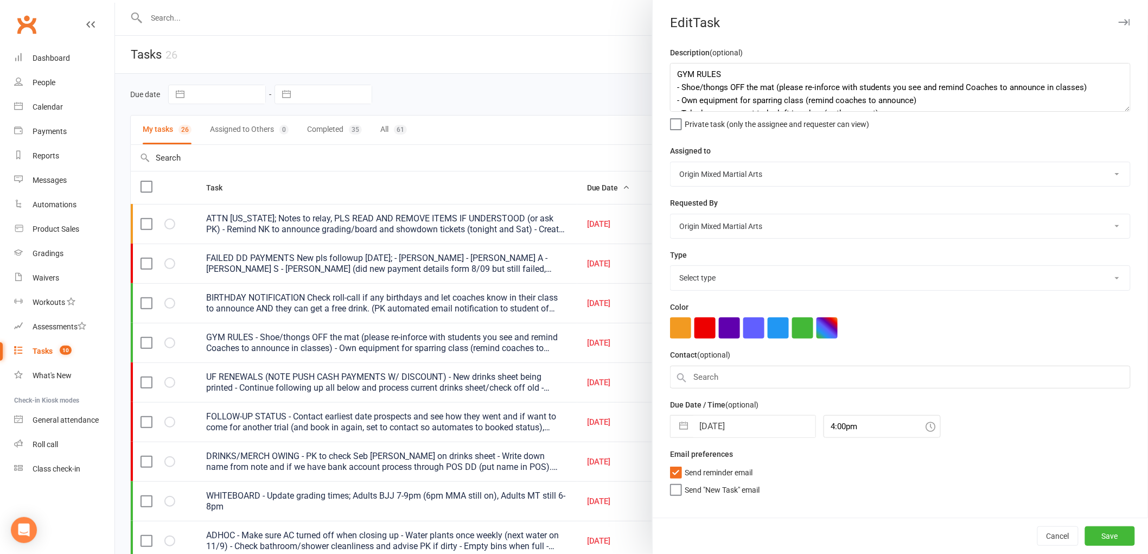
select select "30473"
select select "7"
select select "2025"
select select "8"
select select "2025"
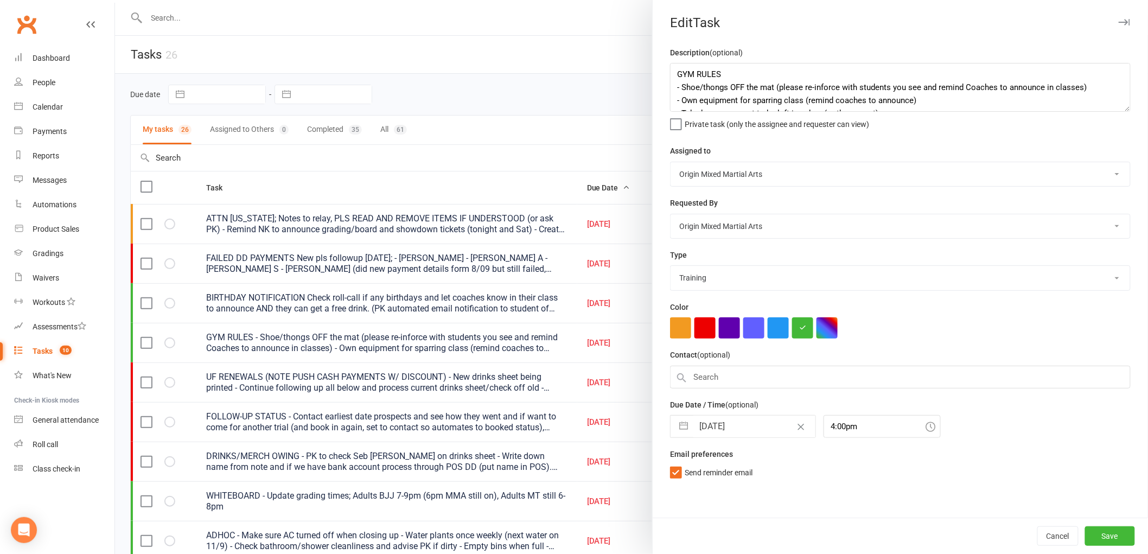
select select "9"
select select "2025"
click at [714, 434] on input "[DATE]" at bounding box center [754, 427] width 122 height 22
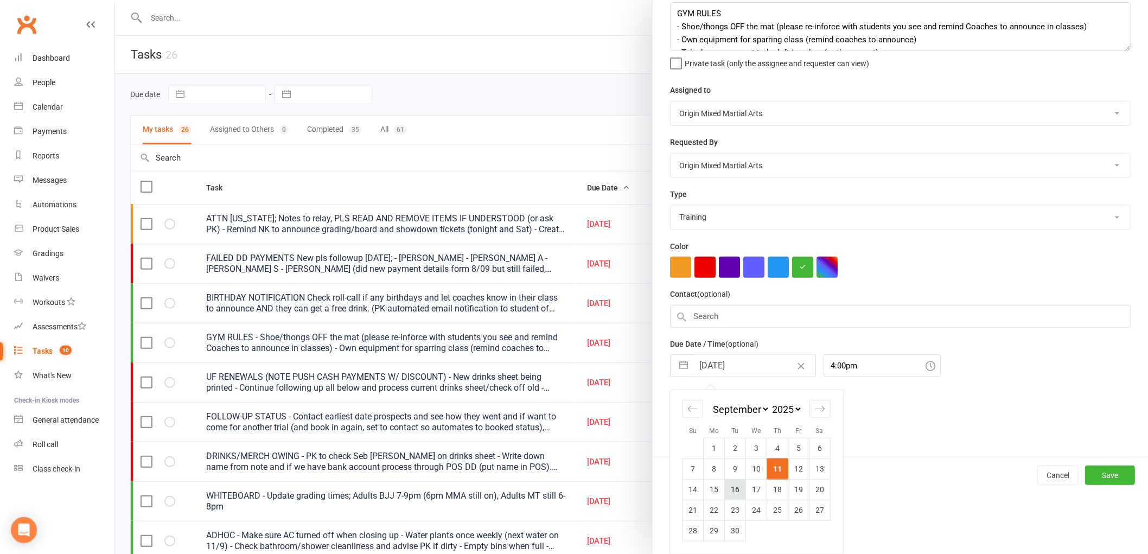
click at [734, 494] on td "16" at bounding box center [735, 489] width 21 height 21
type input "[DATE]"
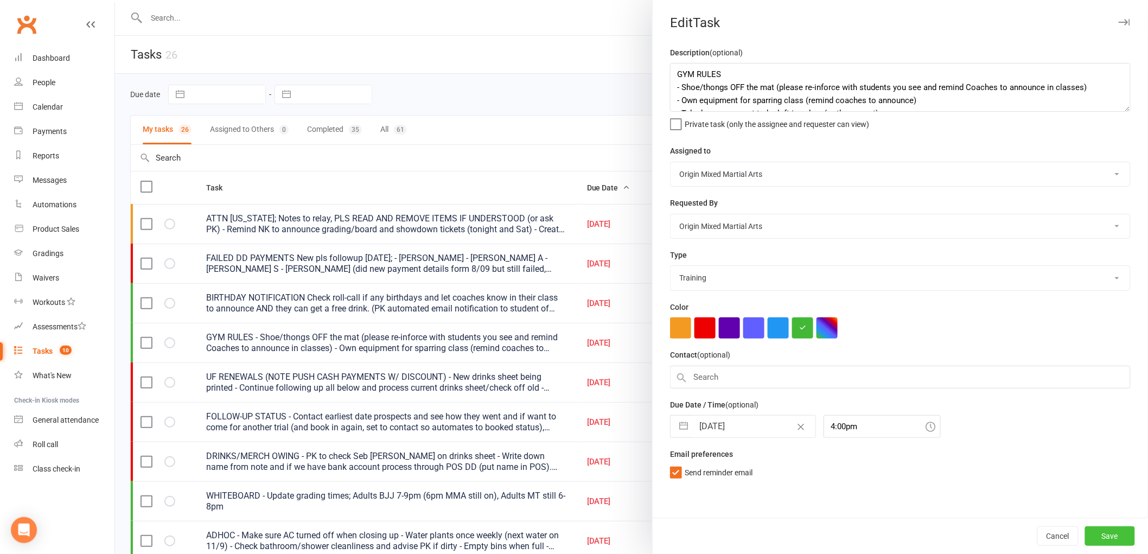
click at [1108, 529] on button "Save" at bounding box center [1110, 536] width 50 height 20
select select "started"
select select "waiting"
select select "started"
select select "waiting"
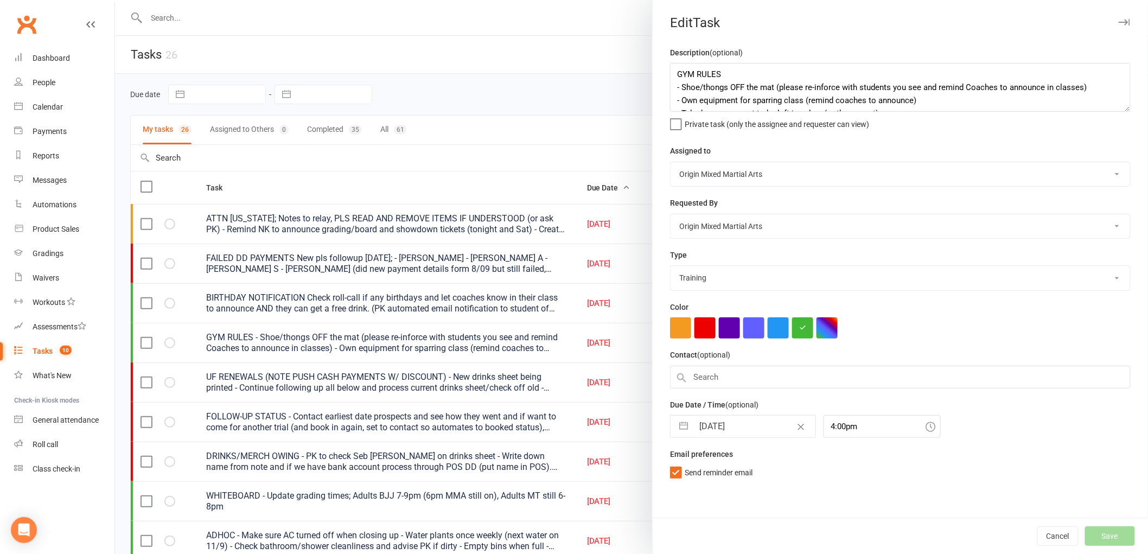
select select "started"
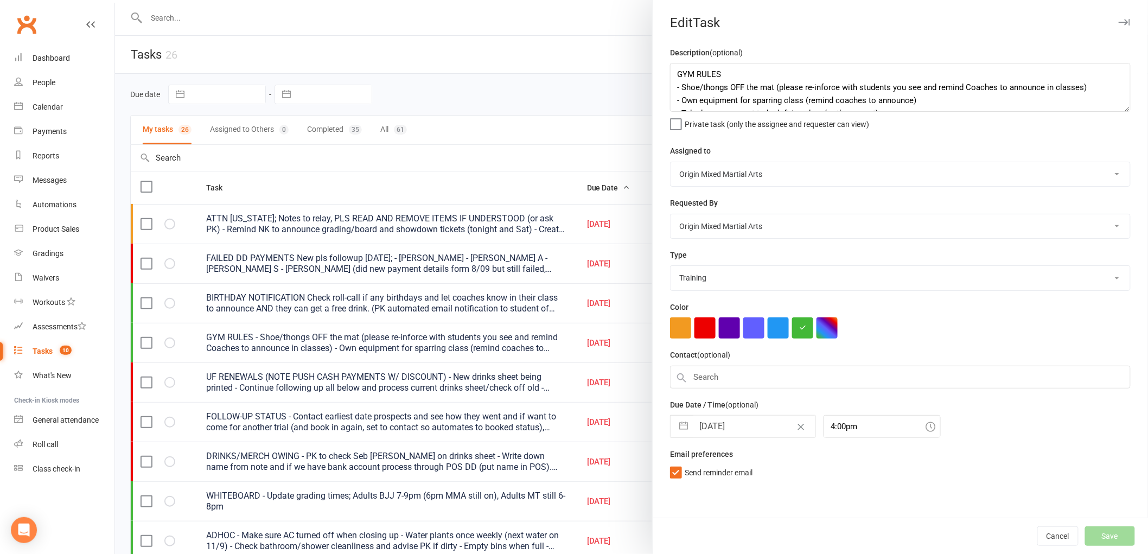
select select "started"
select select "waiting"
select select "started"
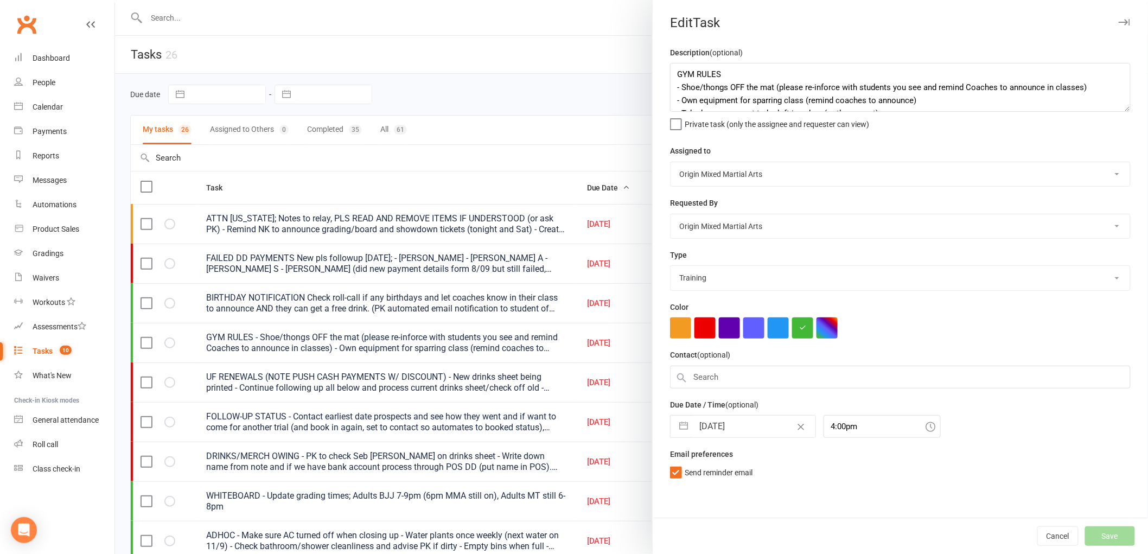
select select "started"
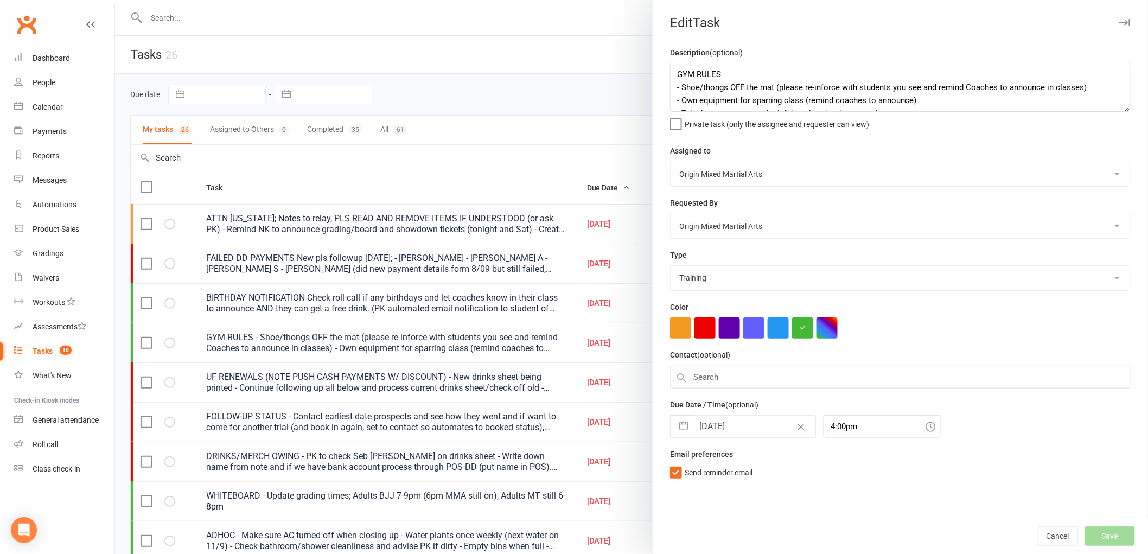
select select "waiting"
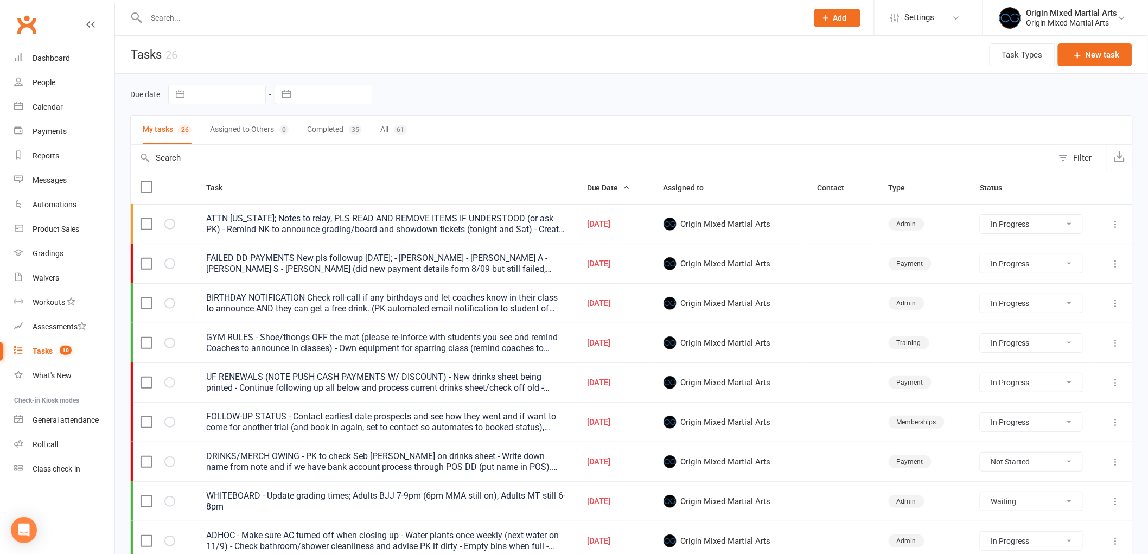
select select "started"
select select "waiting"
select select "started"
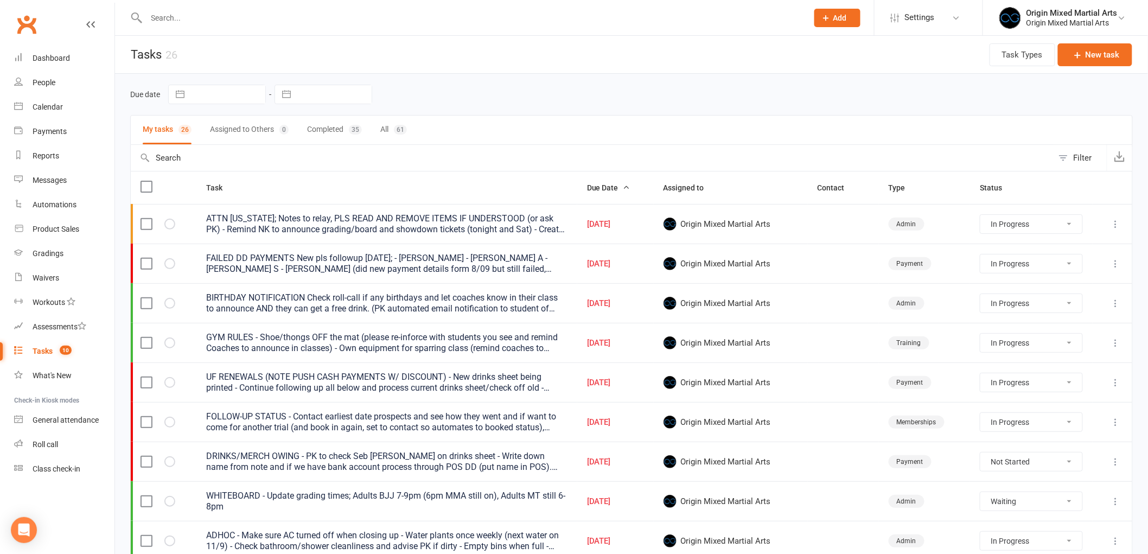
select select "started"
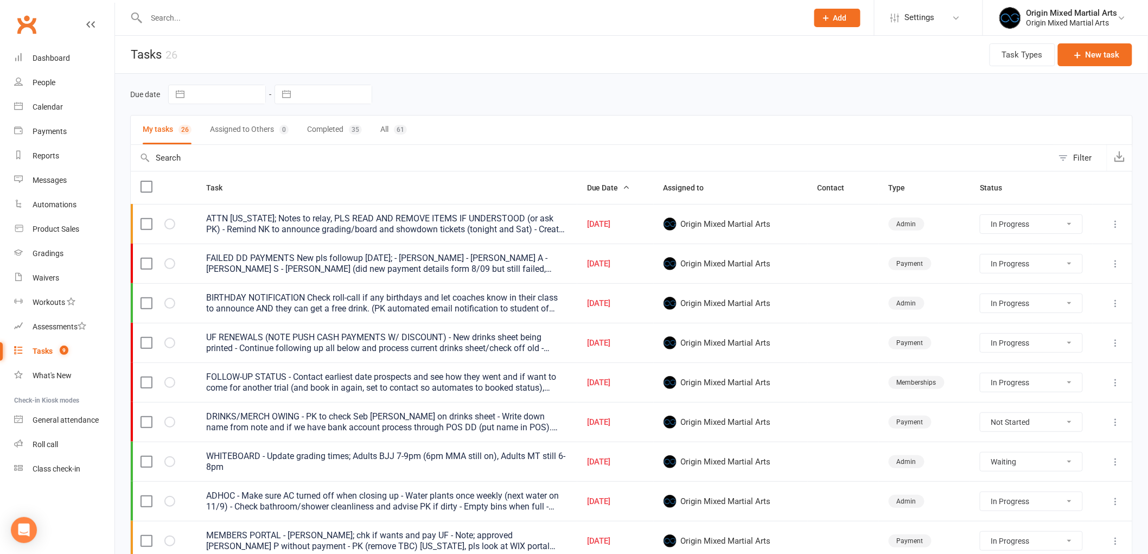
click at [1118, 303] on icon at bounding box center [1116, 303] width 11 height 11
click at [1081, 348] on link "Edit" at bounding box center [1059, 347] width 107 height 22
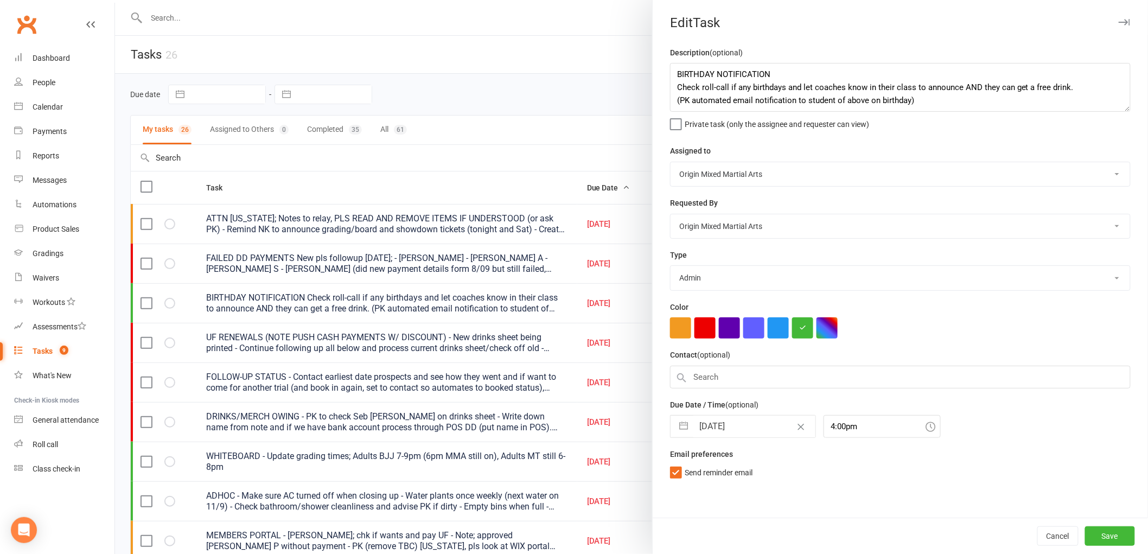
click at [701, 431] on input "[DATE]" at bounding box center [754, 427] width 122 height 22
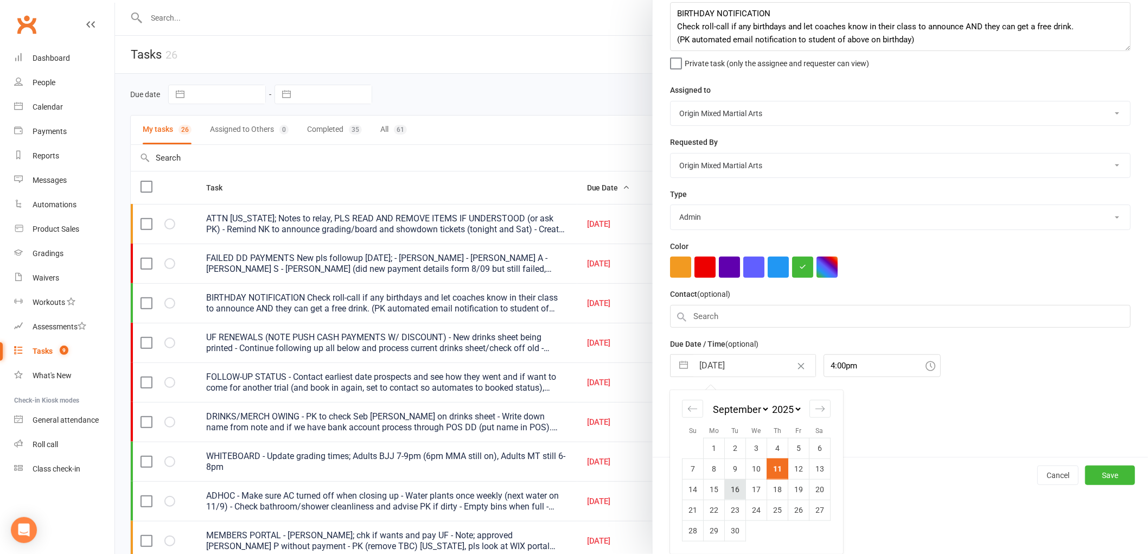
scroll to position [61, 0]
click at [730, 487] on td "16" at bounding box center [735, 489] width 21 height 21
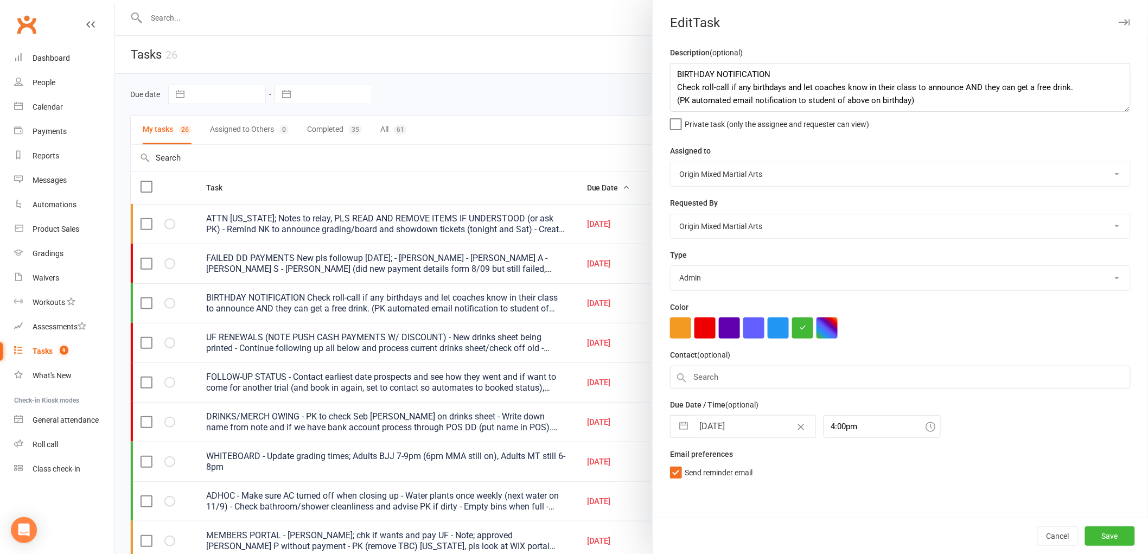
scroll to position [0, 0]
click at [1114, 536] on button "Save" at bounding box center [1110, 536] width 50 height 20
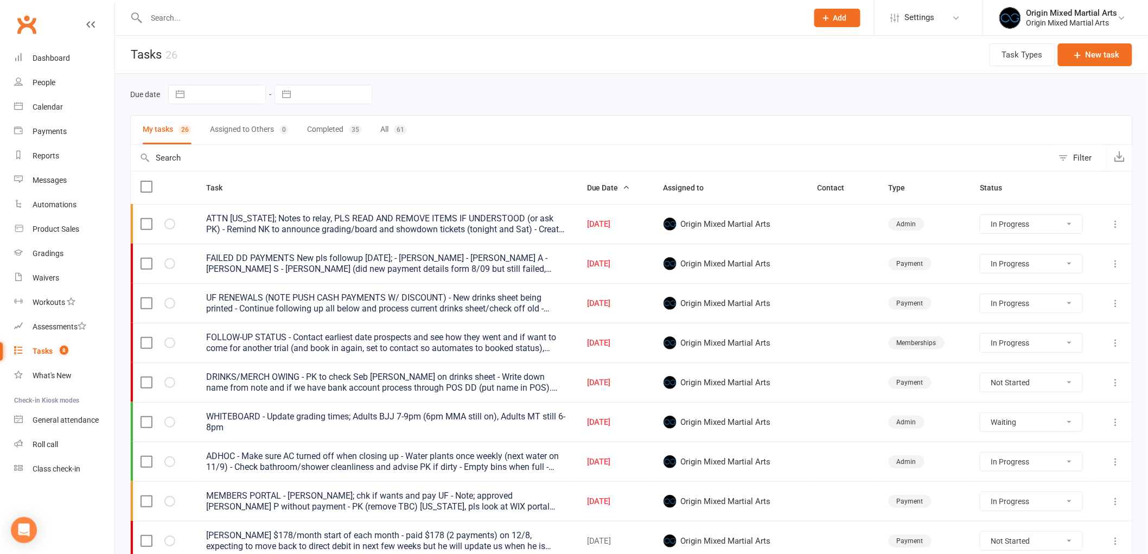
click at [1114, 423] on icon at bounding box center [1116, 422] width 11 height 11
click at [1079, 467] on link "Edit" at bounding box center [1059, 467] width 107 height 22
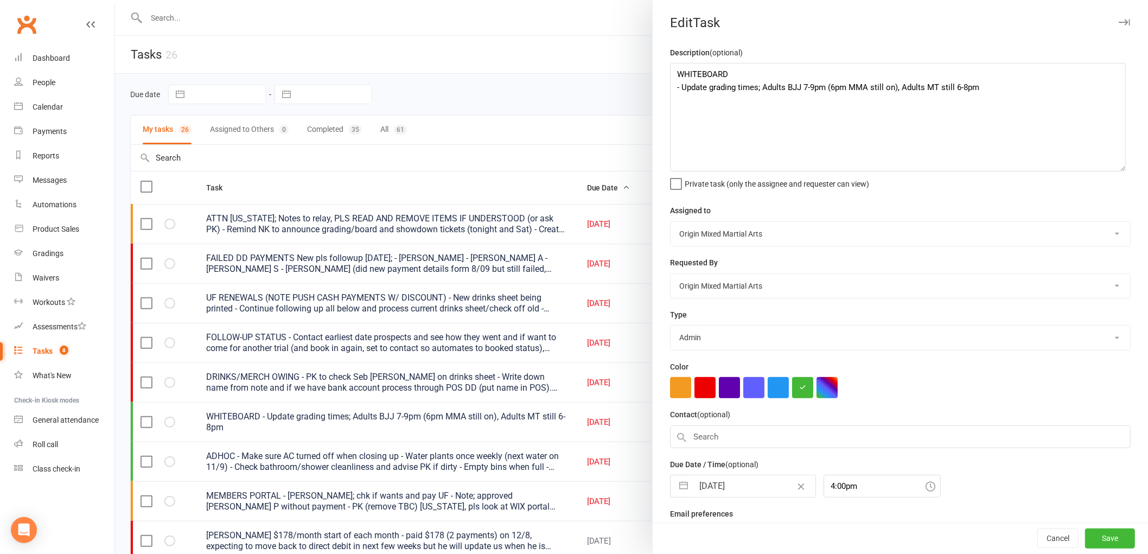
drag, startPoint x: 1119, startPoint y: 109, endPoint x: 1118, endPoint y: 168, distance: 59.7
click at [1118, 168] on textarea "WHITEBOARD - Update grading times; Adults BJJ 7-9pm (6pm MMA still on), Adults …" at bounding box center [898, 117] width 456 height 109
click at [1118, 17] on button "button" at bounding box center [1124, 22] width 13 height 13
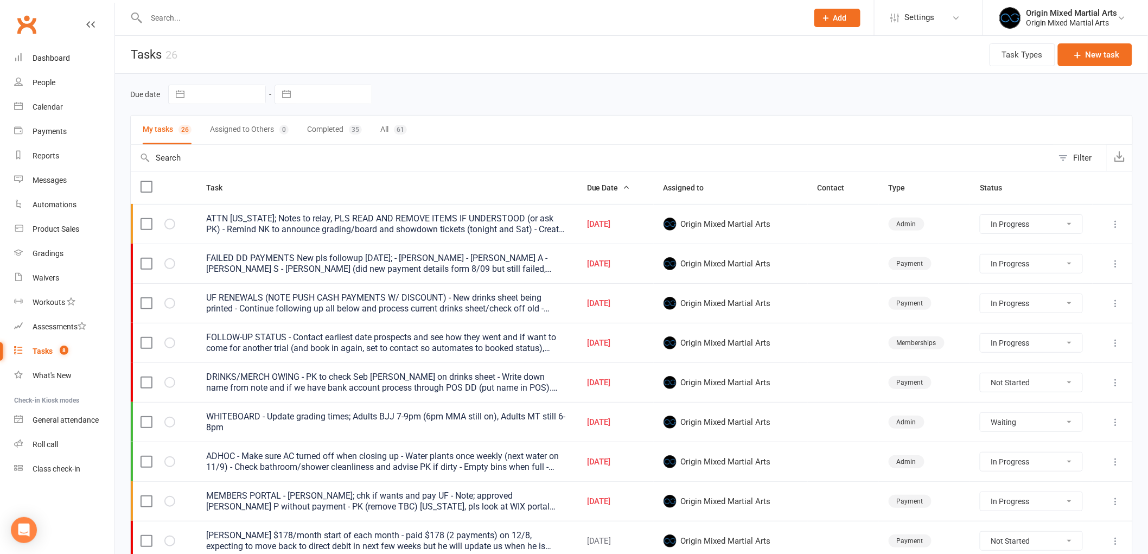
click at [1116, 302] on icon at bounding box center [1116, 303] width 11 height 11
click at [1086, 346] on link "Edit" at bounding box center [1059, 347] width 107 height 22
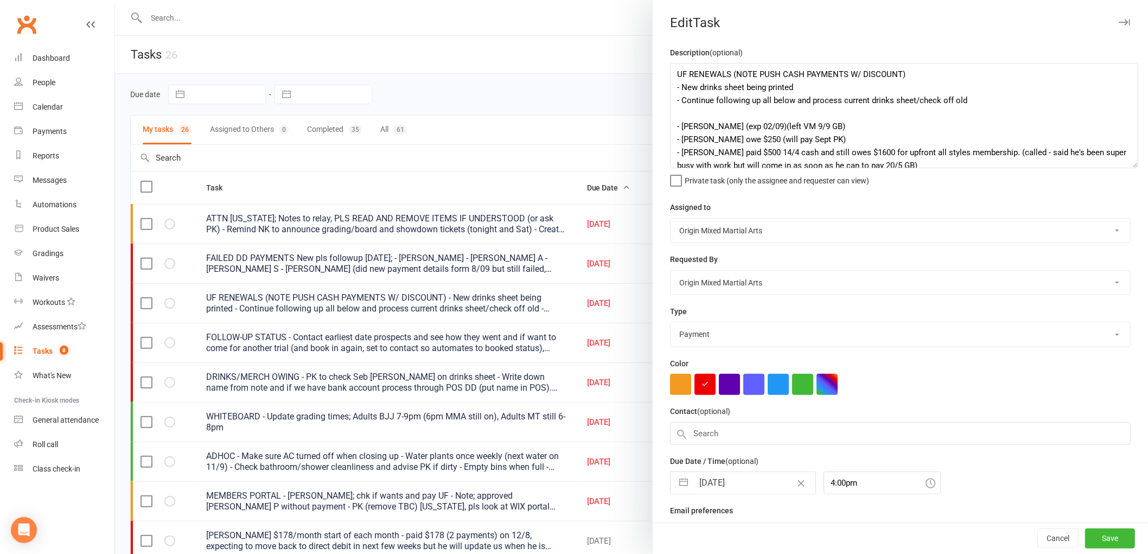
drag, startPoint x: 1116, startPoint y: 110, endPoint x: 1130, endPoint y: 174, distance: 65.6
click at [1130, 168] on textarea "UF RENEWALS (NOTE PUSH CASH PAYMENTS W/ DISCOUNT) - New drinks sheet being prin…" at bounding box center [904, 115] width 468 height 105
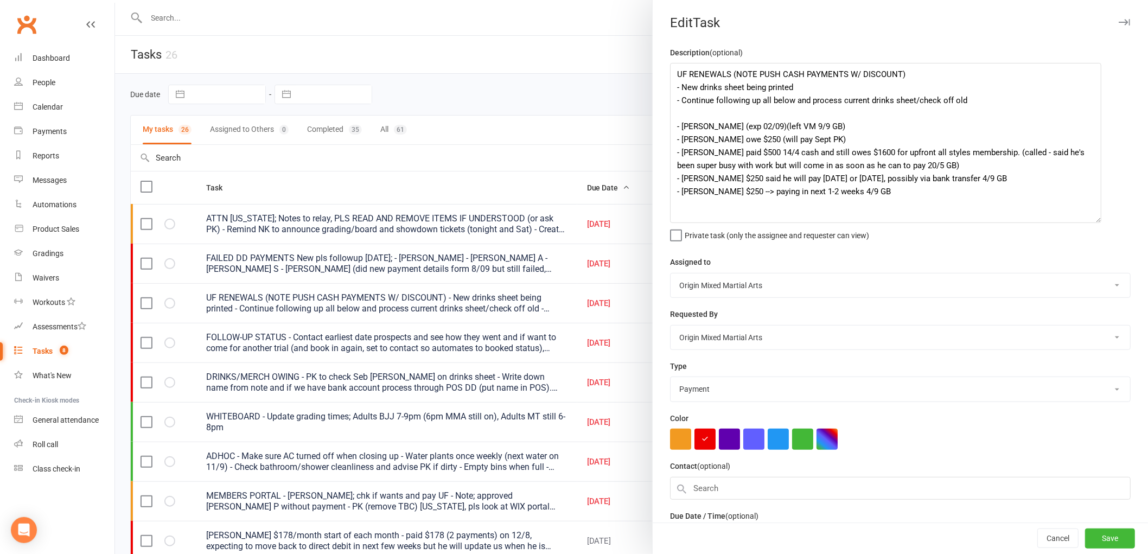
drag, startPoint x: 1128, startPoint y: 173, endPoint x: 1090, endPoint y: 221, distance: 61.4
click at [1090, 221] on textarea "UF RENEWALS (NOTE PUSH CASH PAYMENTS W/ DISCOUNT) - New drinks sheet being prin…" at bounding box center [885, 143] width 431 height 160
drag, startPoint x: 976, startPoint y: 101, endPoint x: 658, endPoint y: 82, distance: 318.5
click at [658, 82] on div "Description (optional) UF RENEWALS (NOTE PUSH CASH PAYMENTS W/ DISCOUNT) - New …" at bounding box center [900, 322] width 495 height 552
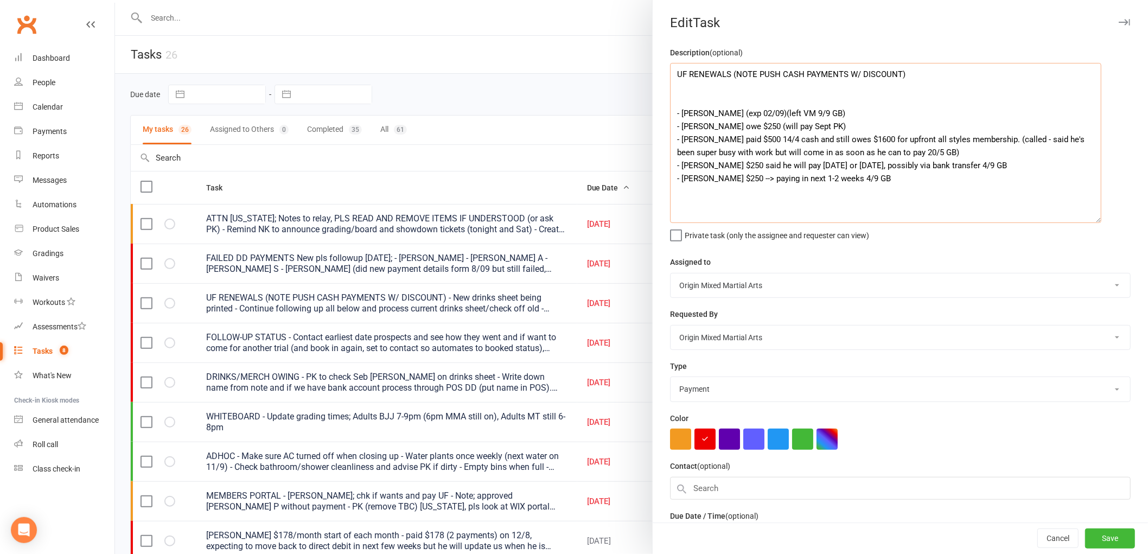
click at [690, 103] on textarea "UF RENEWALS (NOTE PUSH CASH PAYMENTS W/ DISCOUNT) - [PERSON_NAME] (exp 02/09)(l…" at bounding box center [885, 143] width 431 height 160
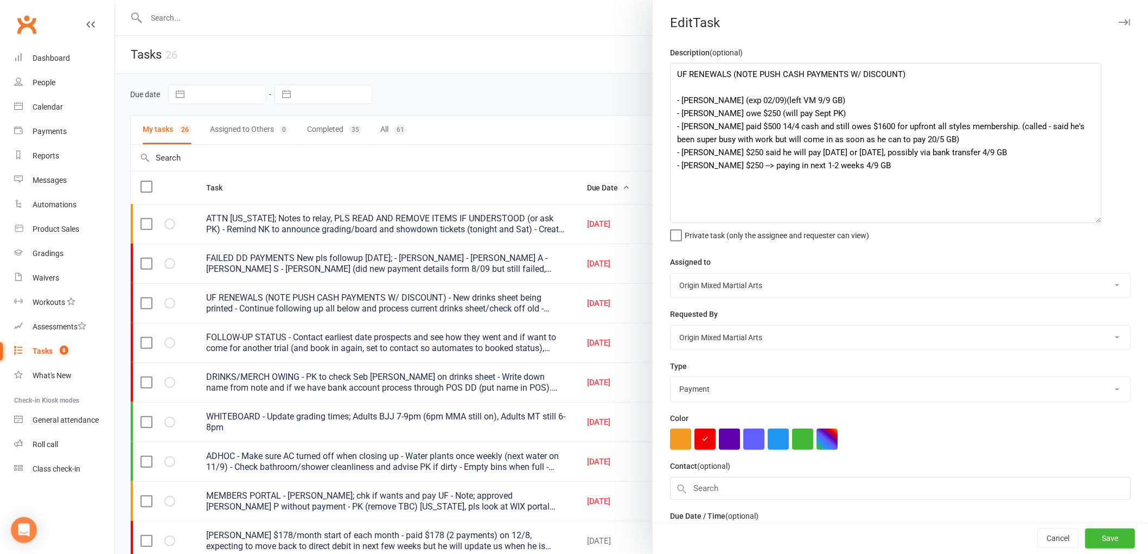
click at [963, 256] on div "Assigned to Origin Mixed Martial Arts [PERSON_NAME] [PERSON_NAME]" at bounding box center [900, 277] width 461 height 42
click at [1118, 27] on button "button" at bounding box center [1124, 22] width 13 height 13
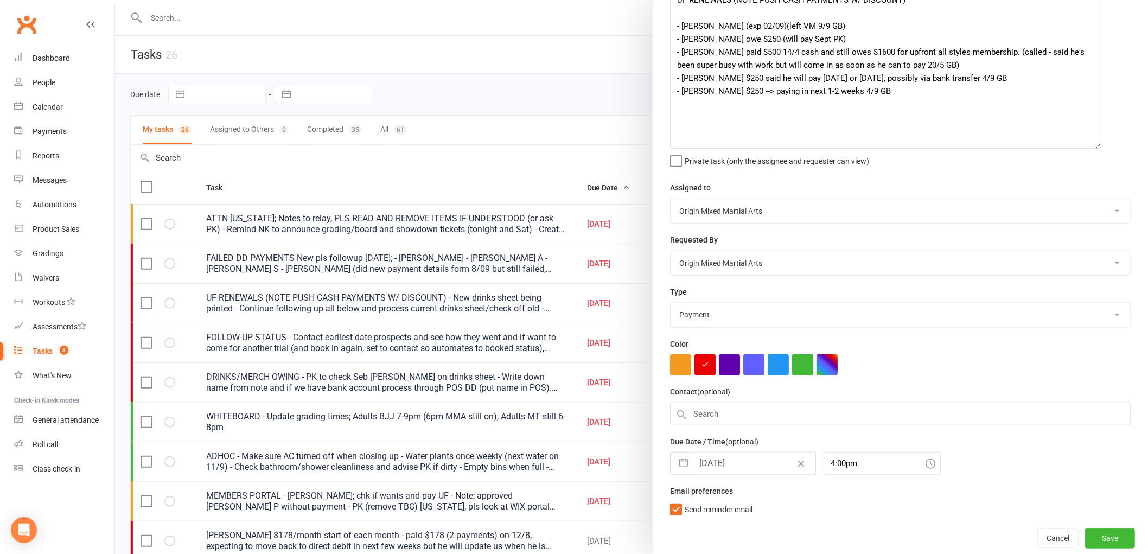
scroll to position [77, 0]
click at [1099, 538] on button "Save" at bounding box center [1110, 539] width 50 height 20
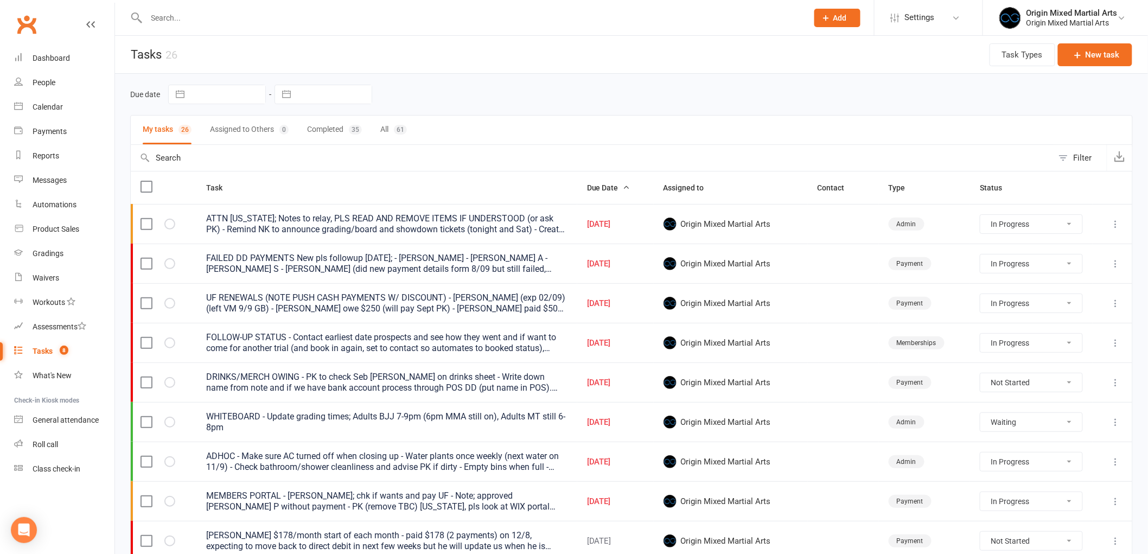
click at [1118, 381] on icon at bounding box center [1116, 382] width 11 height 11
click at [1103, 416] on link "Edit" at bounding box center [1059, 427] width 107 height 22
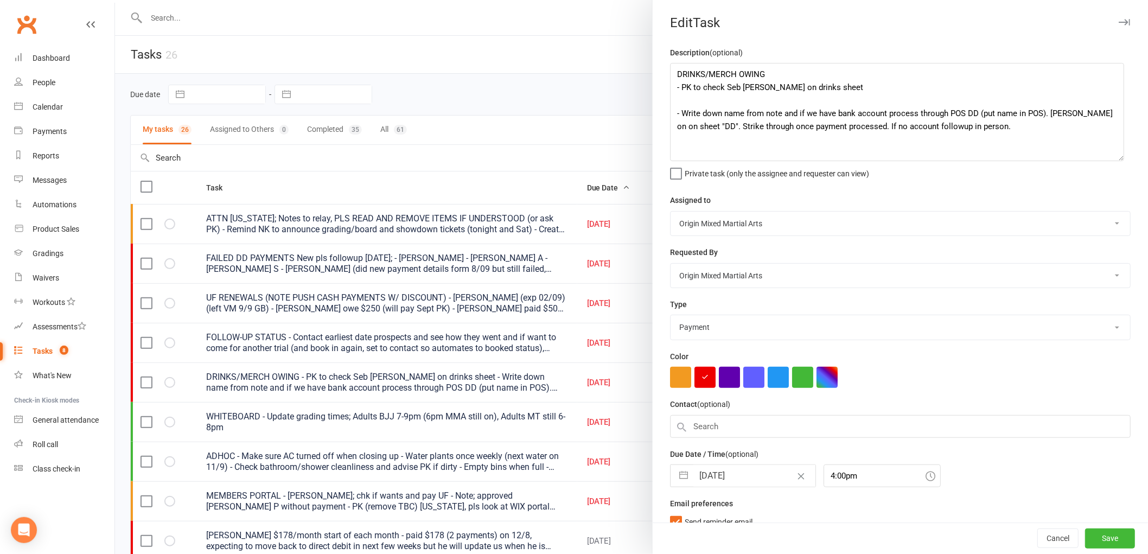
drag, startPoint x: 1115, startPoint y: 107, endPoint x: 1113, endPoint y: 156, distance: 49.4
click at [1113, 156] on textarea "DRINKS/MERCH OWING - PK to check Seb [PERSON_NAME] on drinks sheet - Write down…" at bounding box center [897, 112] width 454 height 98
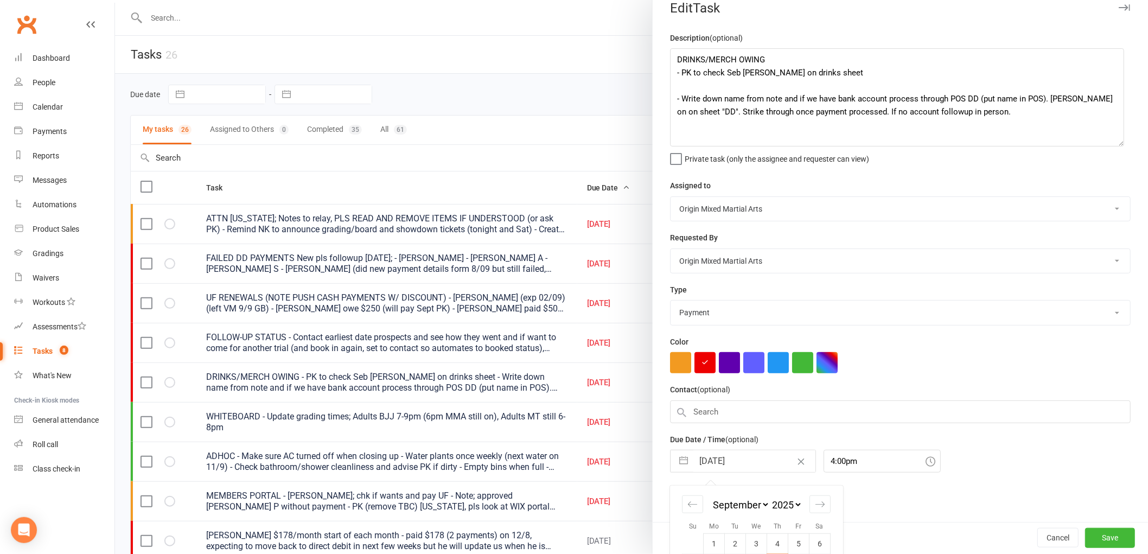
click at [729, 460] on input "[DATE]" at bounding box center [754, 461] width 122 height 22
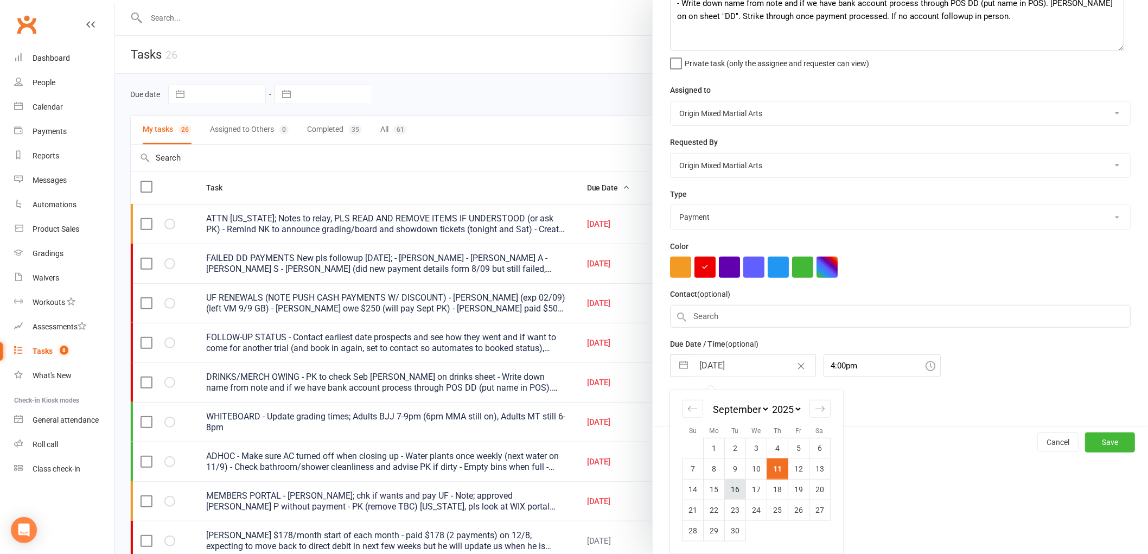
click at [729, 485] on td "16" at bounding box center [735, 489] width 21 height 21
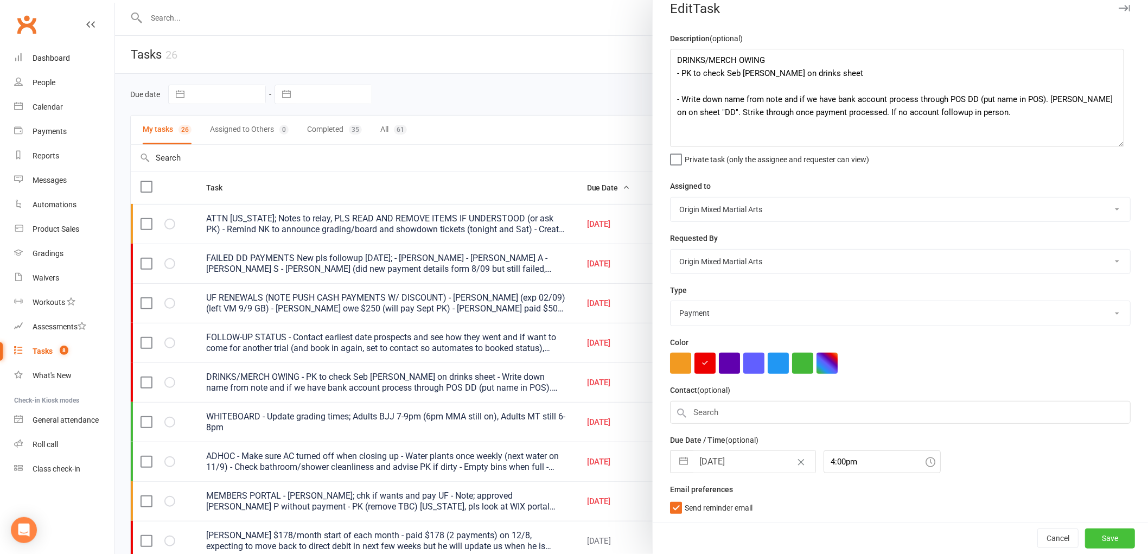
click at [1085, 537] on button "Save" at bounding box center [1110, 539] width 50 height 20
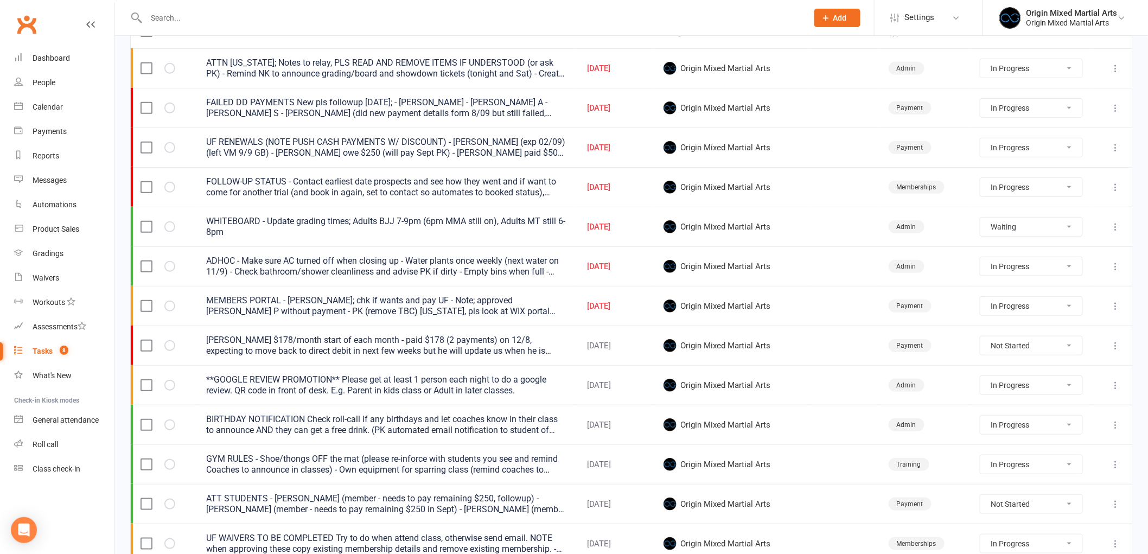
scroll to position [241, 0]
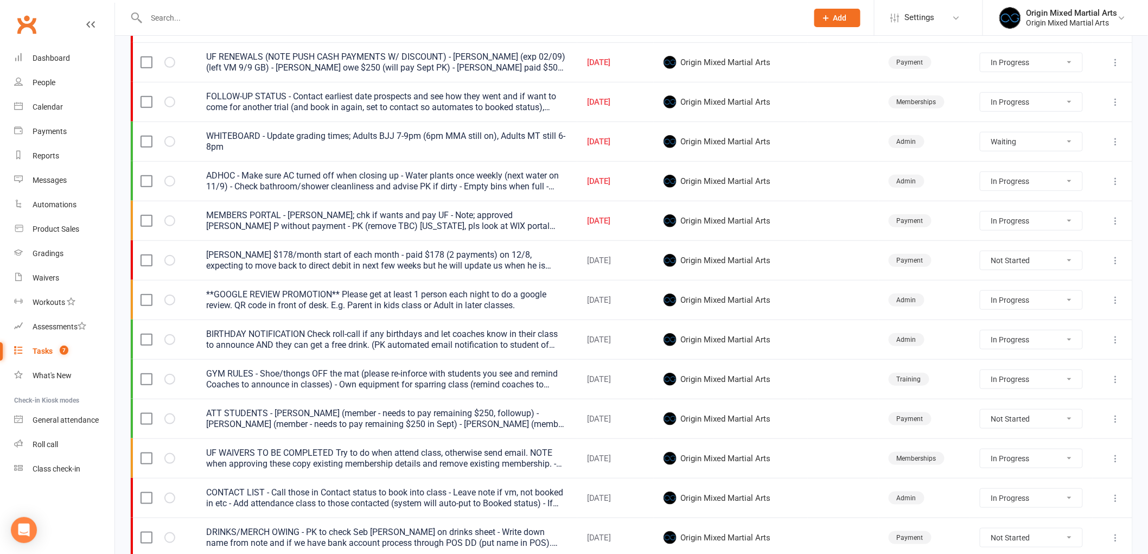
click at [1109, 220] on div at bounding box center [1113, 220] width 20 height 13
click at [1113, 219] on icon at bounding box center [1116, 220] width 11 height 11
click at [1075, 265] on link "Edit" at bounding box center [1059, 265] width 107 height 22
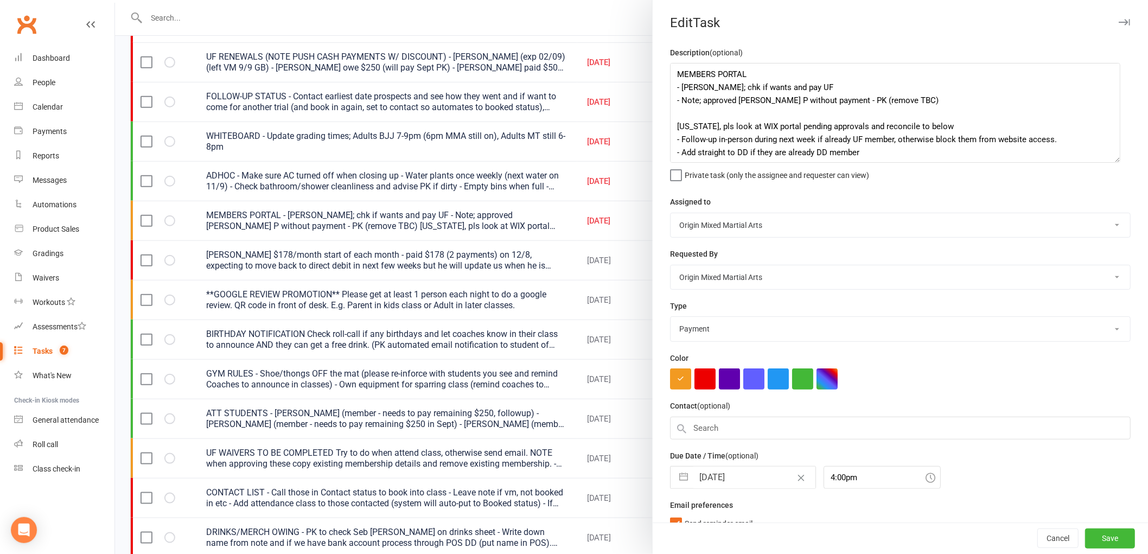
drag, startPoint x: 1116, startPoint y: 109, endPoint x: 1110, endPoint y: 162, distance: 53.5
click at [1110, 162] on textarea "MEMBERS PORTAL - [PERSON_NAME]; chk if wants and pay UF - Note; approved [PERSO…" at bounding box center [895, 113] width 450 height 100
drag, startPoint x: 844, startPoint y: 79, endPoint x: 698, endPoint y: 84, distance: 146.6
click at [698, 84] on textarea "MEMBERS PORTAL - [PERSON_NAME]; chk if wants and pay UF - Note; approved [PERSO…" at bounding box center [895, 114] width 450 height 102
click at [893, 88] on textarea "MEMBERS PORTAL - [PERSON_NAME]; chk if wants and pay UF - Note; approved [PERSO…" at bounding box center [895, 114] width 450 height 102
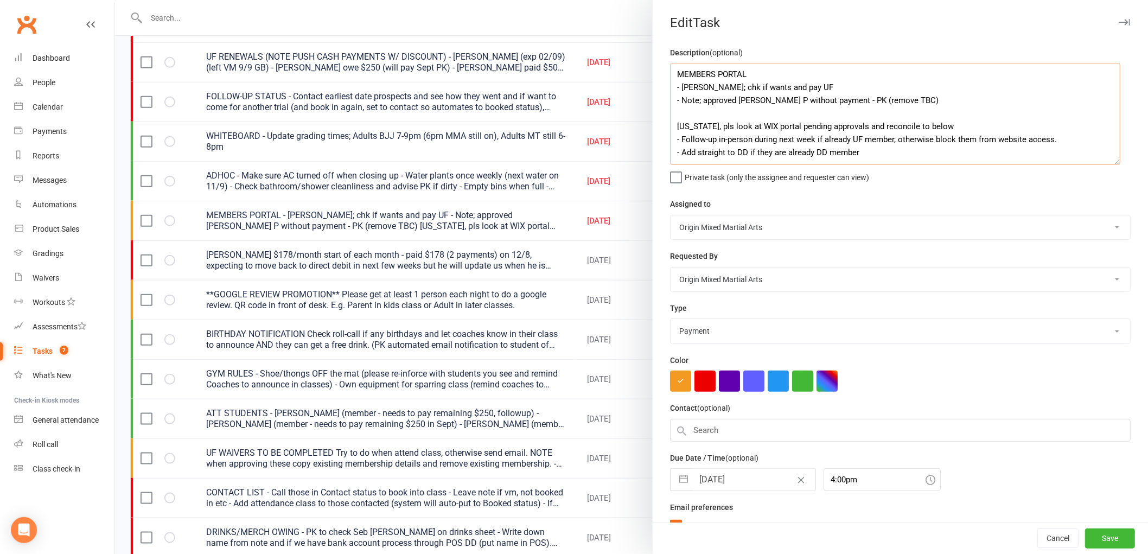
drag, startPoint x: 818, startPoint y: 85, endPoint x: 673, endPoint y: 88, distance: 144.9
click at [673, 88] on textarea "MEMBERS PORTAL - [PERSON_NAME]; chk if wants and pay UF - Note; approved [PERSO…" at bounding box center [895, 114] width 450 height 102
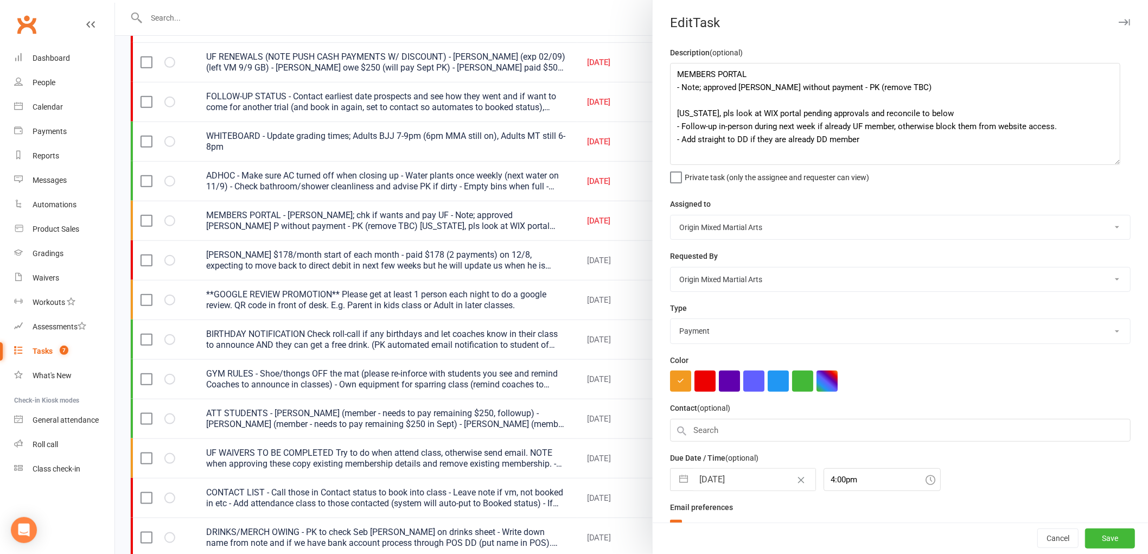
click at [707, 485] on input "[DATE]" at bounding box center [754, 480] width 122 height 22
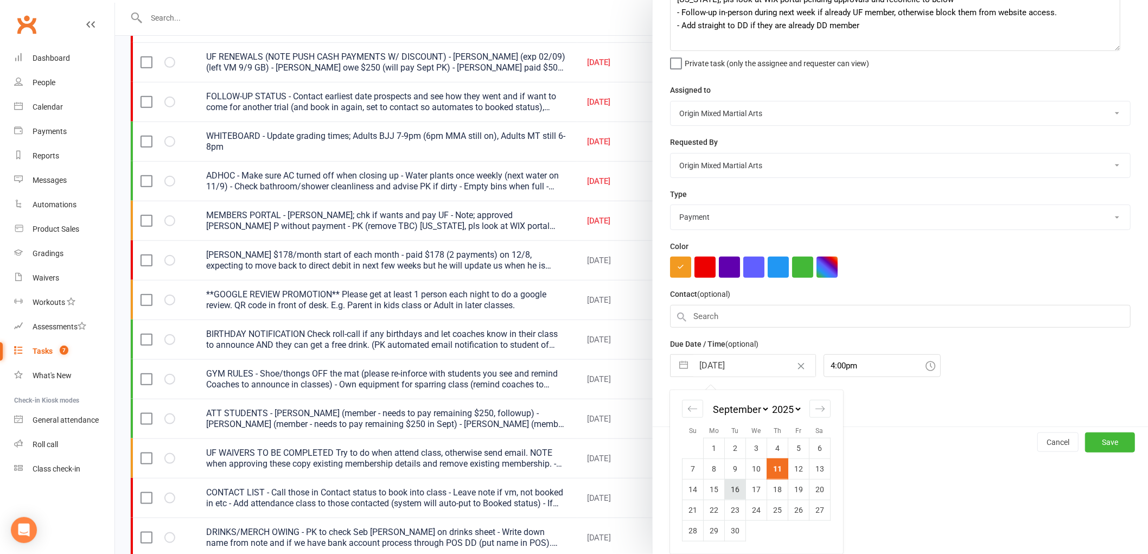
click at [725, 495] on td "16" at bounding box center [735, 489] width 21 height 21
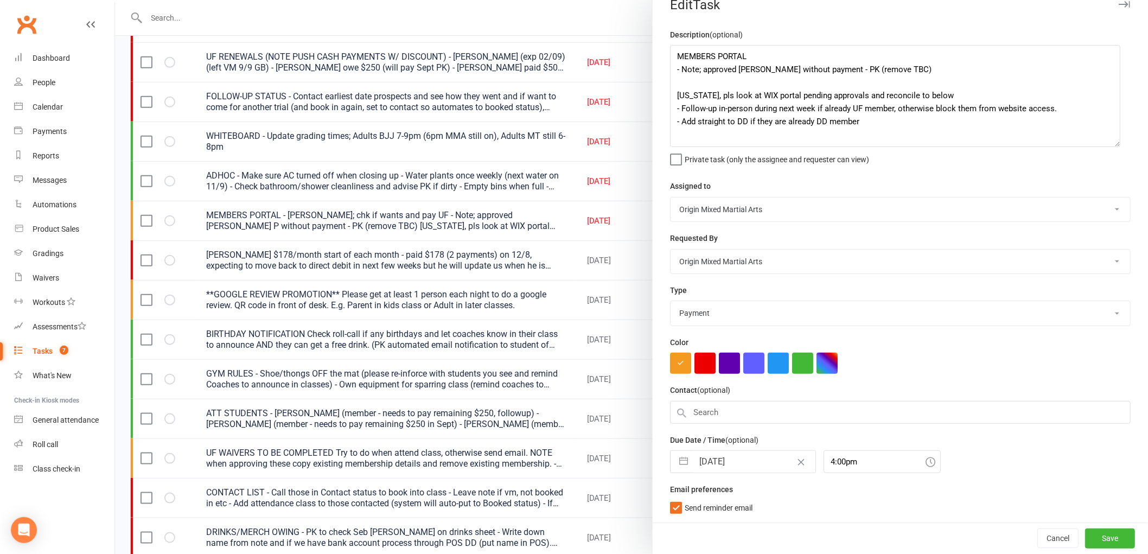
scroll to position [18, 0]
click at [1090, 534] on button "Save" at bounding box center [1110, 539] width 50 height 20
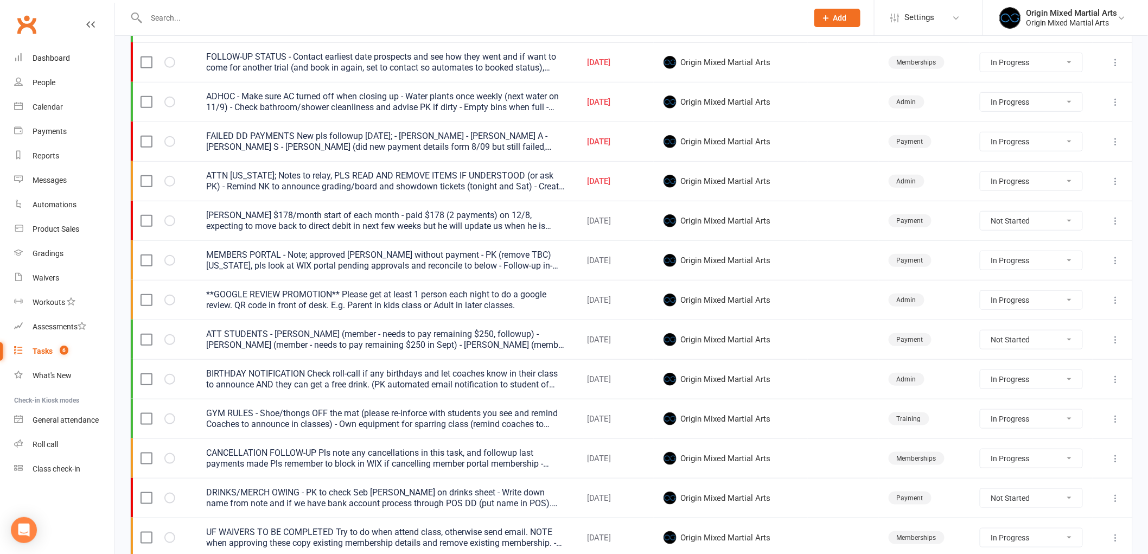
scroll to position [181, 0]
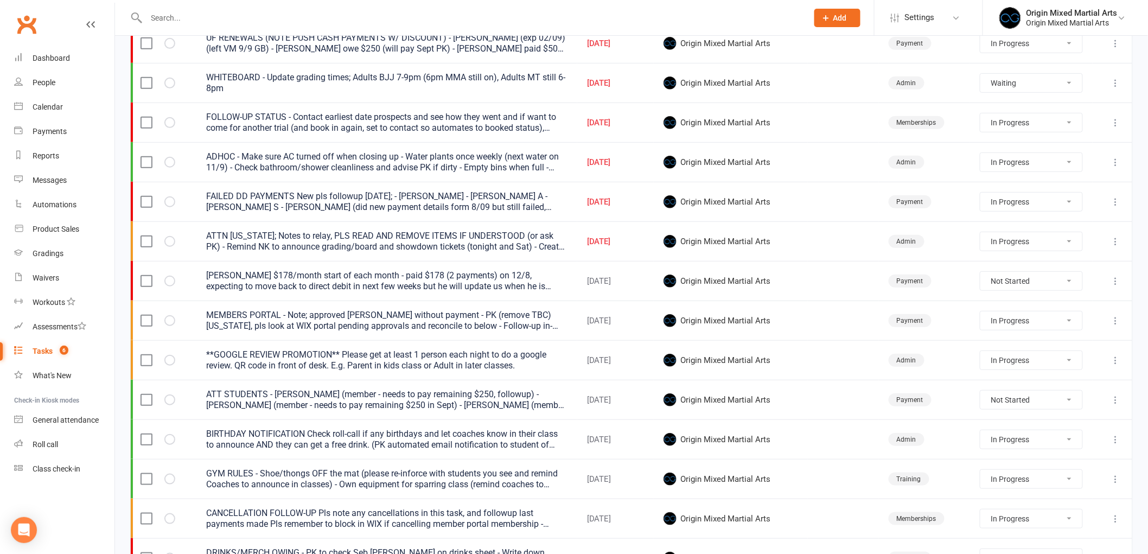
click at [1116, 203] on icon at bounding box center [1116, 201] width 11 height 11
click at [1080, 240] on link "Edit" at bounding box center [1059, 246] width 107 height 22
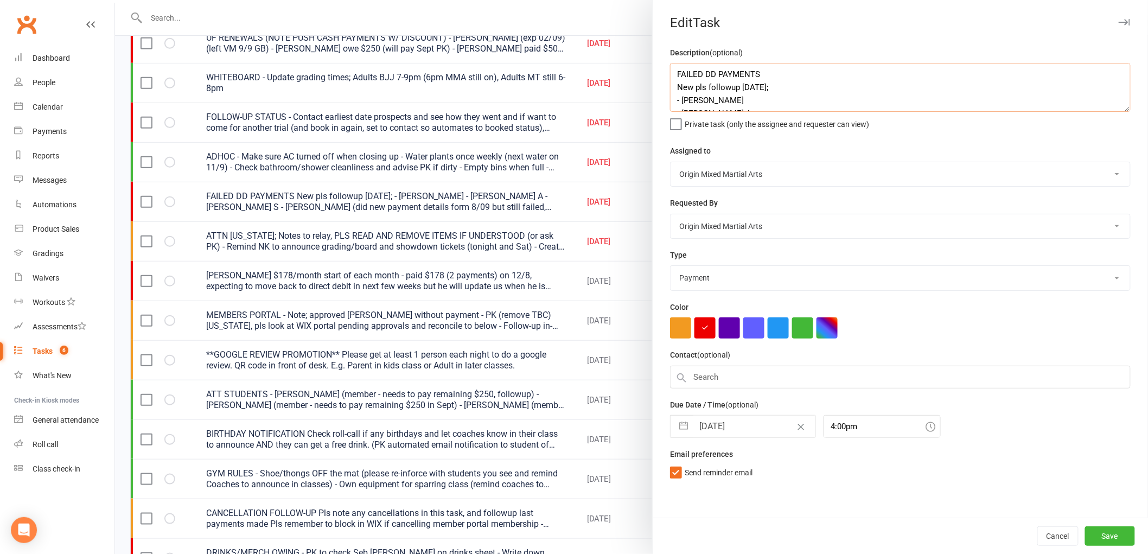
click at [1121, 109] on textarea "FAILED DD PAYMENTS New pls followup [DATE]; - [PERSON_NAME] - [PERSON_NAME] A -…" at bounding box center [900, 87] width 461 height 49
click at [1119, 24] on icon "button" at bounding box center [1124, 22] width 11 height 7
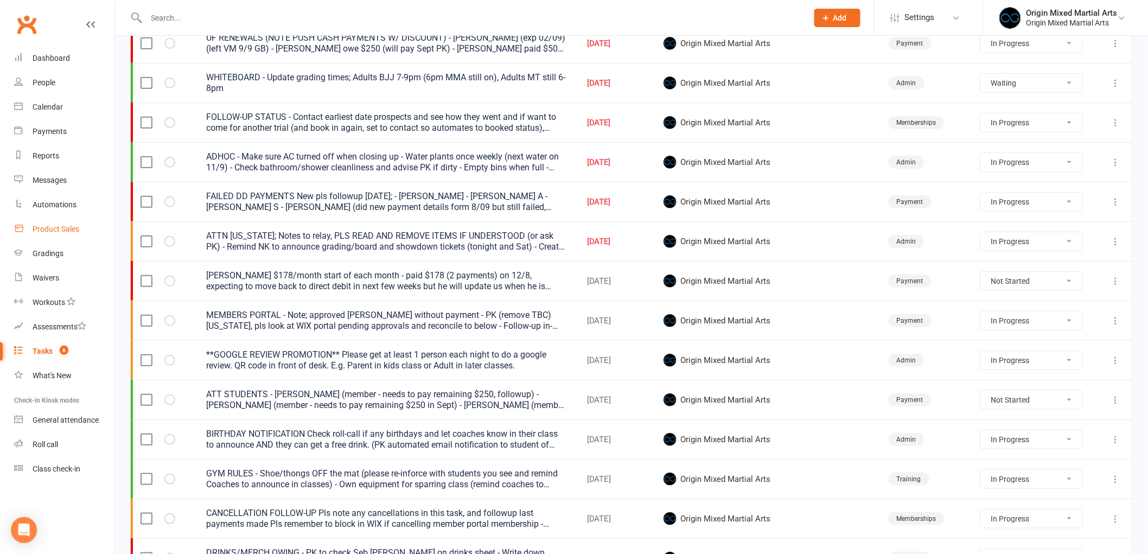
click at [62, 232] on div "Product Sales" at bounding box center [56, 229] width 47 height 9
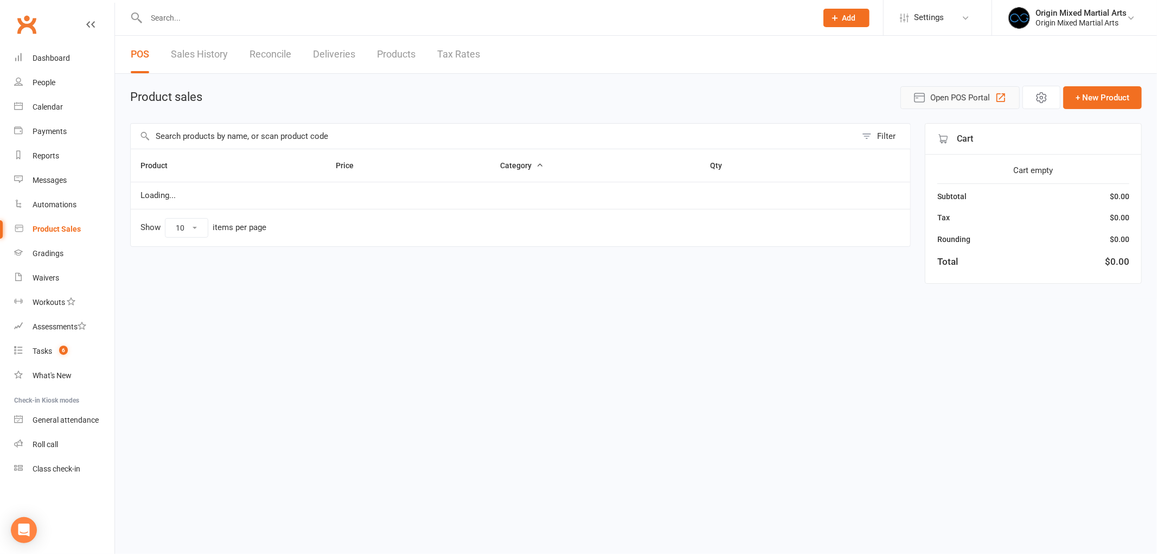
click at [935, 101] on span "Open POS Portal" at bounding box center [961, 97] width 60 height 13
